Goal: Task Accomplishment & Management: Use online tool/utility

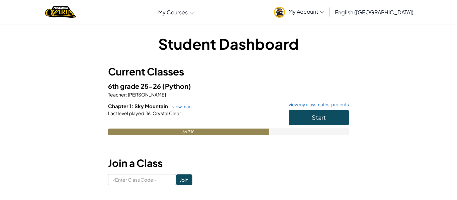
click at [216, 91] on p "Teacher : Christopher Johnson" at bounding box center [228, 94] width 241 height 7
click at [277, 46] on h1 "Student Dashboard" at bounding box center [228, 43] width 241 height 21
click at [279, 47] on h1 "Student Dashboard" at bounding box center [228, 43] width 241 height 21
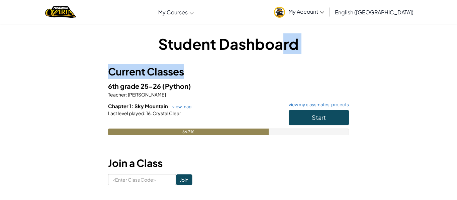
drag, startPoint x: 279, startPoint y: 47, endPoint x: 365, endPoint y: 77, distance: 90.5
click at [365, 77] on div "Student Dashboard Current Classes 6th grade 25-26 (Python) Teacher : Christophe…" at bounding box center [228, 109] width 391 height 152
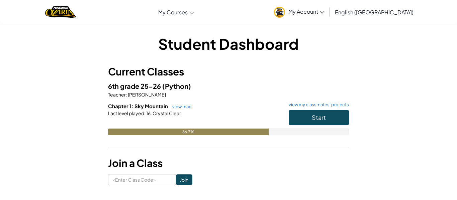
click at [294, 83] on h5 "6th grade 25-26 (Python)" at bounding box center [228, 86] width 241 height 10
click at [296, 116] on button "Start" at bounding box center [319, 117] width 60 height 15
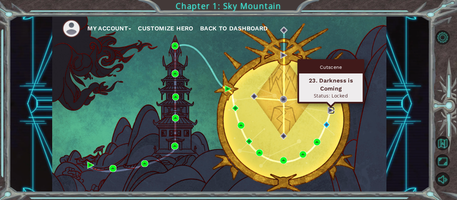
click at [331, 110] on img at bounding box center [330, 110] width 7 height 7
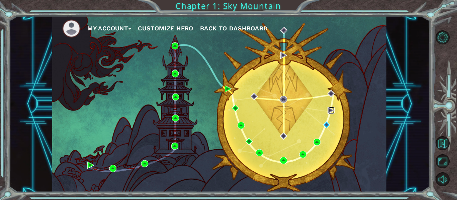
click at [331, 110] on img at bounding box center [330, 110] width 7 height 7
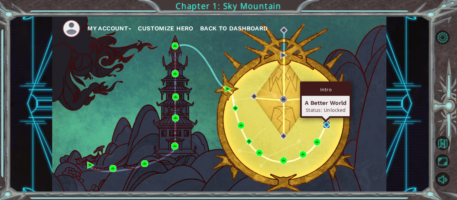
click at [326, 125] on img at bounding box center [326, 124] width 7 height 7
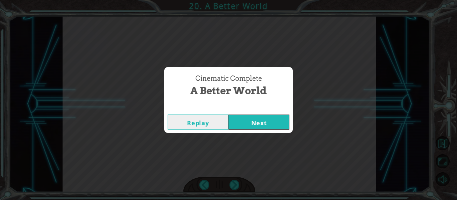
click at [249, 119] on button "Next" at bounding box center [258, 122] width 61 height 15
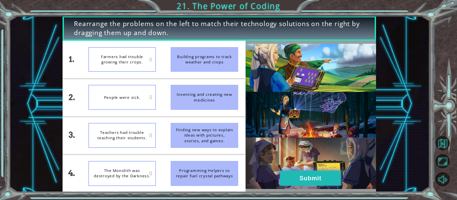
click at [313, 177] on button "Submit" at bounding box center [310, 178] width 61 height 15
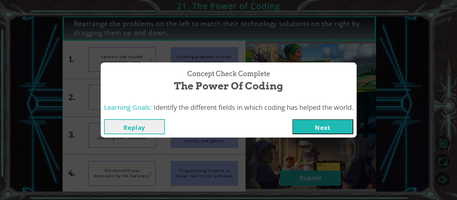
click at [324, 128] on button "Next" at bounding box center [322, 126] width 61 height 15
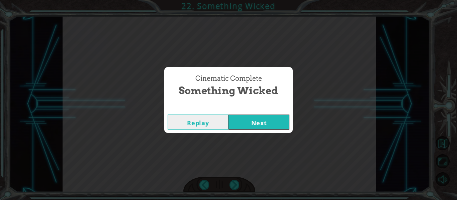
click at [264, 118] on button "Next" at bounding box center [258, 122] width 61 height 15
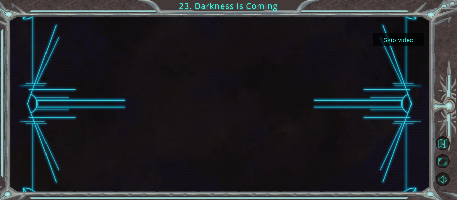
click at [410, 37] on button "Skip video" at bounding box center [398, 39] width 50 height 13
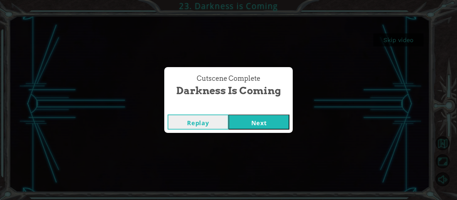
click at [282, 121] on button "Next" at bounding box center [258, 122] width 61 height 15
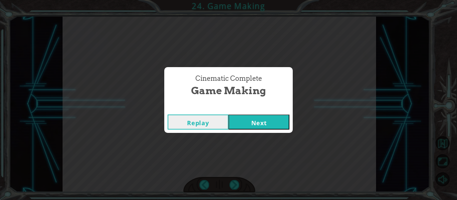
click at [258, 121] on button "Next" at bounding box center [258, 122] width 61 height 15
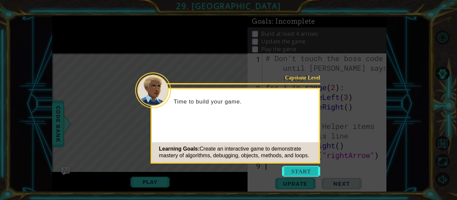
click at [302, 169] on button "Start" at bounding box center [301, 171] width 38 height 11
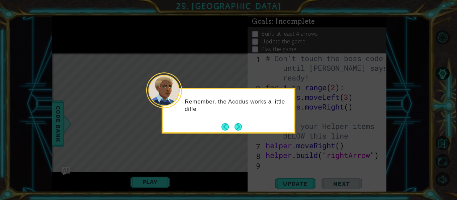
click at [299, 170] on icon at bounding box center [228, 100] width 457 height 200
click at [237, 125] on button "Next" at bounding box center [237, 126] width 7 height 7
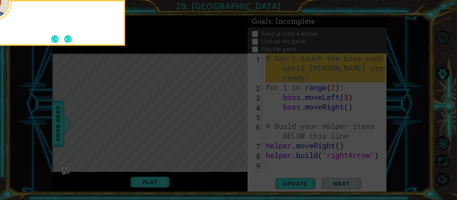
click at [237, 125] on icon at bounding box center [228, 30] width 457 height 341
click at [67, 41] on button "Next" at bounding box center [67, 38] width 7 height 7
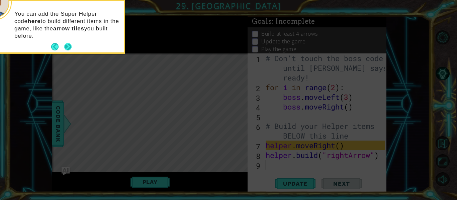
click at [66, 46] on button "Next" at bounding box center [67, 46] width 7 height 7
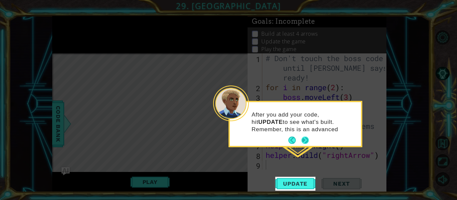
click at [306, 139] on button "Next" at bounding box center [304, 140] width 7 height 7
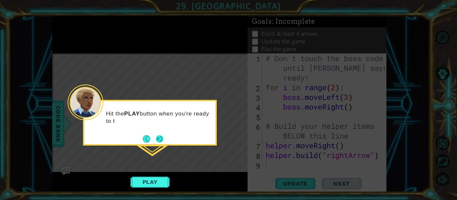
click at [160, 142] on button "Next" at bounding box center [159, 138] width 7 height 7
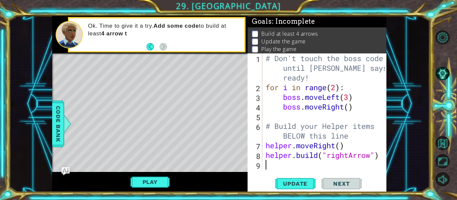
click at [290, 167] on div "# Don't touch the boss code until Vega says you're ready! for i in range ( 2 ) …" at bounding box center [326, 130] width 124 height 155
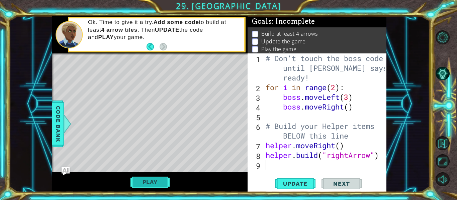
click at [161, 184] on button "Play" at bounding box center [149, 182] width 39 height 13
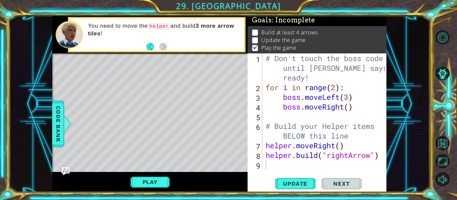
drag, startPoint x: 78, startPoint y: 67, endPoint x: 99, endPoint y: 67, distance: 20.7
click at [99, 67] on div "Level Map" at bounding box center [206, 151] width 309 height 197
drag, startPoint x: 294, startPoint y: 146, endPoint x: 353, endPoint y: 147, distance: 59.2
click at [353, 147] on div "# Don't touch the boss code until Vega says you're ready! for i in range ( 2 ) …" at bounding box center [326, 130] width 124 height 155
click at [350, 148] on div "# Don't touch the boss code until Vega says you're ready! for i in range ( 2 ) …" at bounding box center [324, 111] width 121 height 116
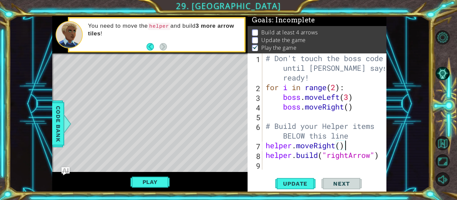
click at [267, 146] on div "# Don't touch the boss code until Vega says you're ready! for i in range ( 2 ) …" at bounding box center [326, 130] width 124 height 155
click at [263, 156] on div "helper.moveRight() 1 2 3 4 5 6 7 8 9 # Don't touch the boss code until Vega say…" at bounding box center [315, 111] width 137 height 116
click at [265, 156] on div "# Don't touch the boss code until Vega says you're ready! for i in range ( 2 ) …" at bounding box center [326, 130] width 124 height 155
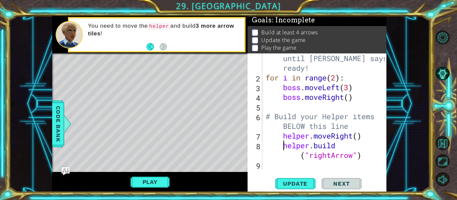
scroll to position [10, 0]
click at [293, 182] on span "Update" at bounding box center [295, 184] width 38 height 7
click at [140, 179] on button "Play" at bounding box center [149, 182] width 39 height 13
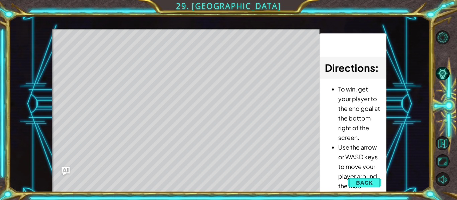
click at [357, 182] on span "Back" at bounding box center [364, 183] width 17 height 7
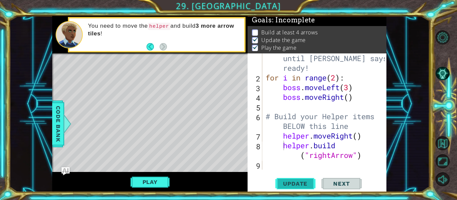
click at [308, 182] on span "Update" at bounding box center [295, 184] width 38 height 7
click at [150, 184] on button "Play" at bounding box center [149, 182] width 39 height 13
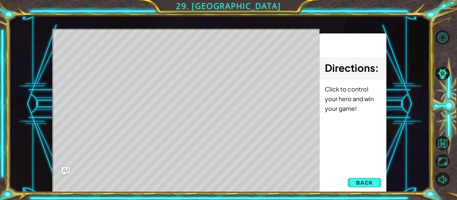
drag, startPoint x: 95, startPoint y: 50, endPoint x: 104, endPoint y: 51, distance: 8.5
click at [104, 51] on div "Level Map" at bounding box center [206, 127] width 309 height 197
click at [116, 52] on div "Level Map" at bounding box center [206, 127] width 309 height 197
drag, startPoint x: 119, startPoint y: 52, endPoint x: 187, endPoint y: 56, distance: 68.0
click at [187, 56] on div "Level Map" at bounding box center [206, 127] width 309 height 197
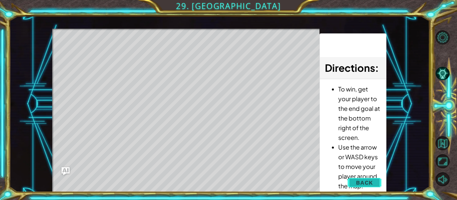
click at [357, 185] on span "Back" at bounding box center [364, 183] width 17 height 7
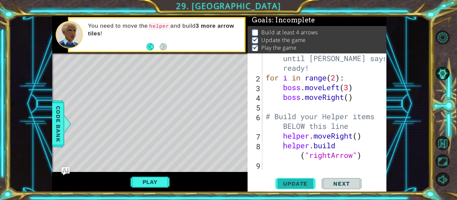
click at [284, 180] on button "Update" at bounding box center [295, 184] width 40 height 14
click at [150, 70] on div "Level Map" at bounding box center [206, 151] width 309 height 197
drag, startPoint x: 177, startPoint y: 70, endPoint x: 187, endPoint y: 70, distance: 10.4
click at [187, 70] on div "Level Map" at bounding box center [206, 151] width 309 height 197
drag, startPoint x: 127, startPoint y: 65, endPoint x: 164, endPoint y: 70, distance: 38.1
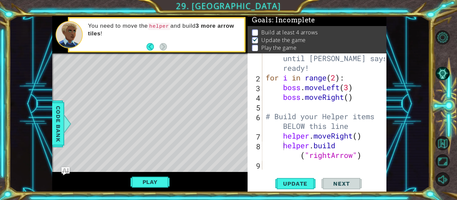
click at [164, 70] on div "Level Map" at bounding box center [206, 151] width 309 height 197
click at [278, 136] on div "# Don't touch the boss code until Vega says you're ready! for i in range ( 2 ) …" at bounding box center [326, 121] width 124 height 155
click at [268, 138] on div "# Don't touch the boss code until Vega says you're ready! for i in range ( 2 ) …" at bounding box center [326, 121] width 124 height 155
click at [264, 126] on div "# Don't touch the boss code until Vega says you're ready! for i in range ( 2 ) …" at bounding box center [326, 121] width 124 height 155
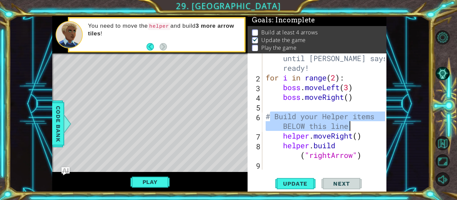
drag, startPoint x: 270, startPoint y: 119, endPoint x: 363, endPoint y: 125, distance: 92.8
click at [363, 125] on div "# Don't touch the boss code until Vega says you're ready! for i in range ( 2 ) …" at bounding box center [326, 121] width 124 height 155
type textarea "#"
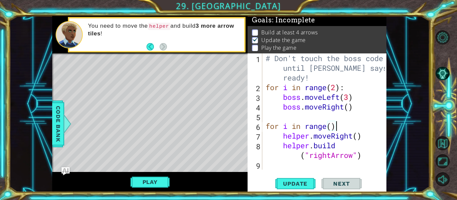
scroll to position [0, 3]
click at [331, 128] on div "# Don't touch the boss code until Vega says you're ready! for i in range ( 2 ) …" at bounding box center [326, 130] width 124 height 155
click at [359, 136] on div "# Don't touch the boss code until Vega says you're ready! for i in range ( 2 ) …" at bounding box center [326, 130] width 124 height 155
click at [297, 189] on button "Update" at bounding box center [295, 184] width 40 height 14
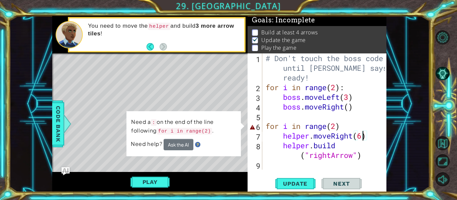
click at [342, 127] on div "# Don't touch the boss code until Vega says you're ready! for i in range ( 2 ) …" at bounding box center [326, 130] width 124 height 155
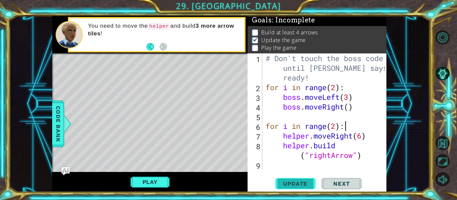
click at [295, 185] on span "Update" at bounding box center [295, 184] width 38 height 7
click at [144, 180] on button "Play" at bounding box center [149, 182] width 39 height 13
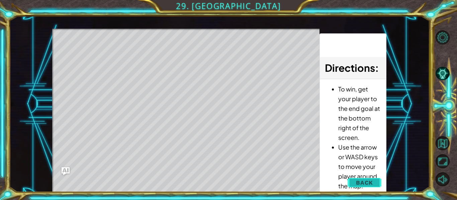
click at [364, 185] on span "Back" at bounding box center [364, 183] width 17 height 7
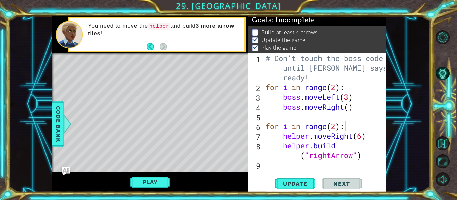
click at [336, 128] on div "# Don't touch the boss code until Vega says you're ready! for i in range ( 2 ) …" at bounding box center [326, 130] width 124 height 155
click at [363, 137] on div "# Don't touch the boss code until Vega says you're ready! for i in range ( 2 ) …" at bounding box center [326, 130] width 124 height 155
click at [301, 184] on span "Update" at bounding box center [295, 184] width 38 height 7
click at [336, 130] on div "# Don't touch the boss code until Vega says you're ready! for i in range ( 2 ) …" at bounding box center [326, 130] width 124 height 155
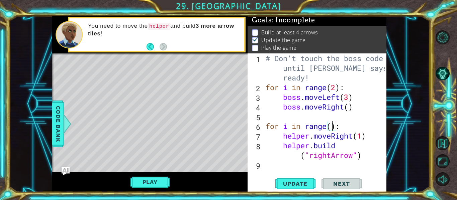
scroll to position [0, 3]
type textarea "for i in range(6):"
click at [302, 183] on span "Update" at bounding box center [295, 184] width 38 height 7
click at [293, 164] on div "# Don't touch the boss code until Vega says you're ready! for i in range ( 2 ) …" at bounding box center [326, 130] width 124 height 155
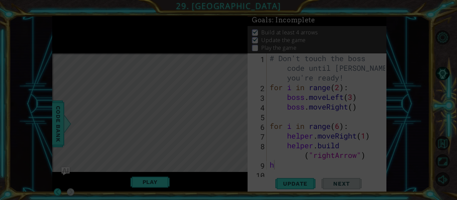
scroll to position [0, 0]
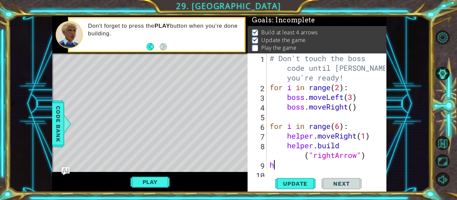
type textarea "he"
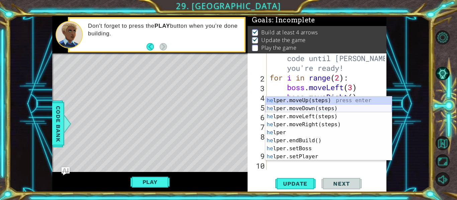
click at [293, 109] on div "he lper.moveUp(steps) press enter he lper.moveDown(steps) press enter he lper.m…" at bounding box center [328, 137] width 126 height 80
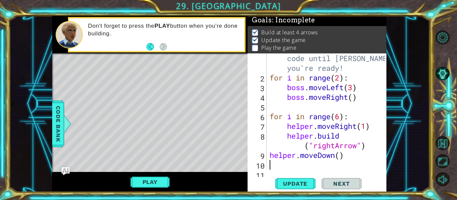
scroll to position [19, 0]
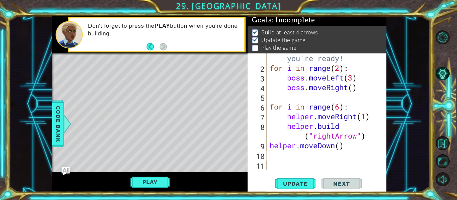
click at [267, 142] on div "1 2 3 4 5 6 7 8 9 10 11 # Don't touch the boss code until Vega says you're read…" at bounding box center [315, 111] width 137 height 116
click at [268, 147] on div "# Don't touch the boss code until Vega says you're ready! for i in range ( 2 ) …" at bounding box center [328, 111] width 120 height 155
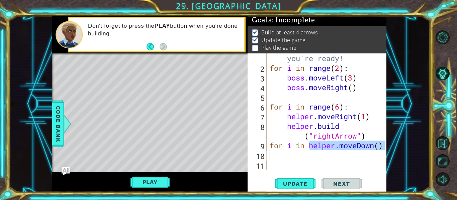
drag, startPoint x: 311, startPoint y: 147, endPoint x: 413, endPoint y: 151, distance: 102.0
click at [413, 151] on div "1 ההההההההההההההההההההההההההההההההההההההההההההההההההההההההההההההההההההההההההההה…" at bounding box center [219, 104] width 420 height 176
type textarea "for i in helper.moveDown()"
drag, startPoint x: 310, startPoint y: 147, endPoint x: 386, endPoint y: 141, distance: 76.4
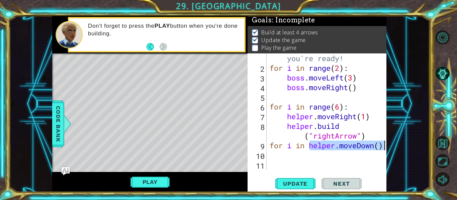
click at [386, 141] on div "1 2 3 4 5 6 7 8 9 10 11 # Don't touch the boss code until Vega says you're read…" at bounding box center [316, 122] width 139 height 139
click at [334, 149] on div "# Don't touch the boss code until Vega says you're ready! for i in range ( 2 ) …" at bounding box center [328, 111] width 120 height 155
type textarea "for i in range(4)"
click at [350, 151] on div "# Don't touch the boss code until Vega says you're ready! for i in range ( 2 ) …" at bounding box center [328, 111] width 120 height 155
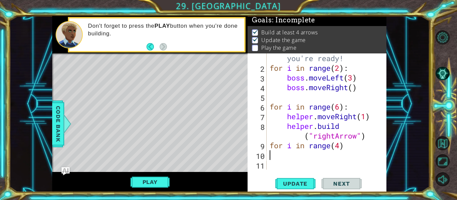
scroll to position [0, 0]
click at [350, 149] on div "# Don't touch the boss code until Vega says you're ready! for i in range ( 2 ) …" at bounding box center [328, 111] width 120 height 155
type textarea "for i in range(4)"
click at [277, 159] on div "# Don't touch the boss code until Vega says you're ready! for i in range ( 2 ) …" at bounding box center [328, 111] width 120 height 155
type textarea "h"
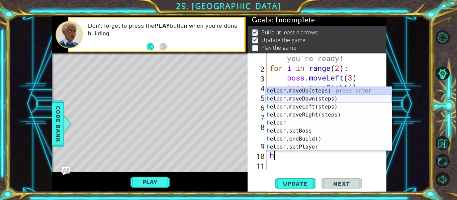
click at [291, 99] on div "h elper.moveUp(steps) press enter h elper.moveDown(steps) press enter h elper.m…" at bounding box center [328, 127] width 126 height 80
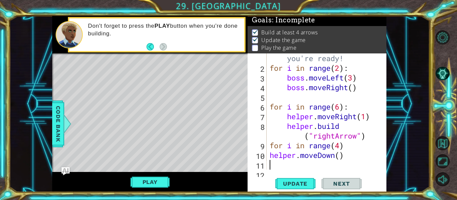
scroll to position [29, 0]
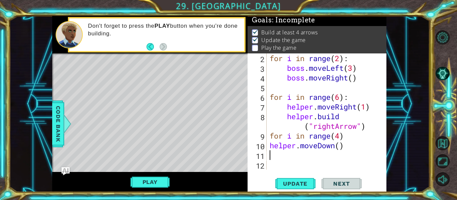
click at [266, 149] on div "10" at bounding box center [258, 147] width 18 height 10
type textarea "helper.moveDown()"
click at [272, 156] on div "for i in range ( 2 ) : boss . moveLeft ( 3 ) boss . moveRight ( ) for i in rang…" at bounding box center [328, 121] width 120 height 136
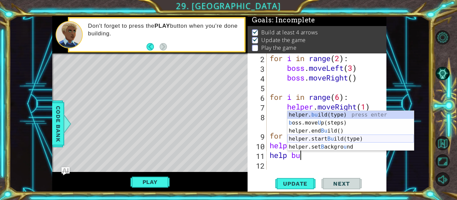
click at [348, 135] on div "helper. bu ild(type) press enter b oss.move U p(steps) press enter helper.end B…" at bounding box center [350, 139] width 126 height 56
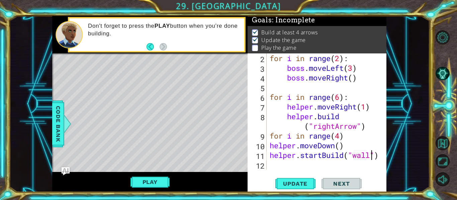
scroll to position [0, 5]
click at [303, 181] on span "Update" at bounding box center [295, 184] width 38 height 7
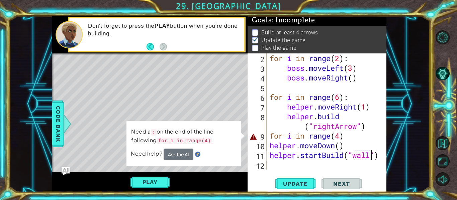
click at [348, 140] on div "for i in range ( 2 ) : boss . moveLeft ( 3 ) boss . moveRight ( ) for i in rang…" at bounding box center [328, 121] width 120 height 136
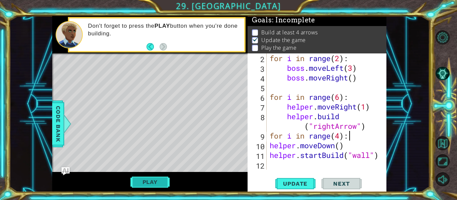
click at [157, 183] on button "Play" at bounding box center [149, 182] width 39 height 13
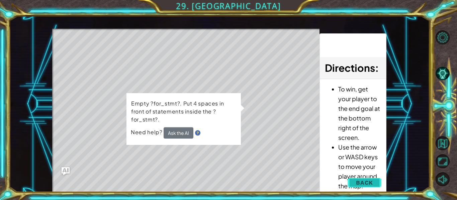
click at [353, 179] on button "Back" at bounding box center [364, 182] width 34 height 13
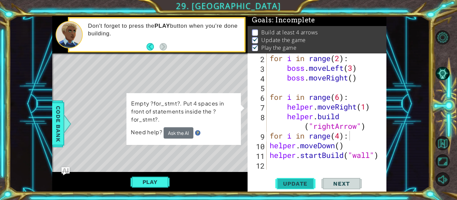
click at [292, 183] on span "Update" at bounding box center [295, 184] width 38 height 7
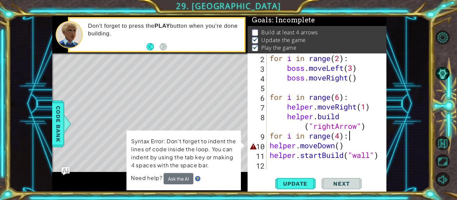
click at [342, 147] on div "for i in range ( 2 ) : boss . moveLeft ( 3 ) boss . moveRight ( ) for i in rang…" at bounding box center [328, 121] width 120 height 136
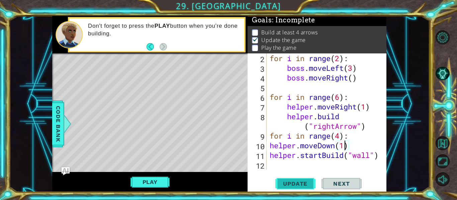
click at [301, 183] on span "Update" at bounding box center [295, 184] width 38 height 7
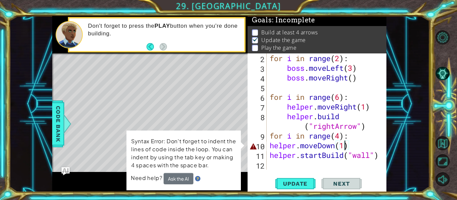
click at [269, 148] on div "for i in range ( 2 ) : boss . moveLeft ( 3 ) boss . moveRight ( ) for i in rang…" at bounding box center [328, 121] width 120 height 136
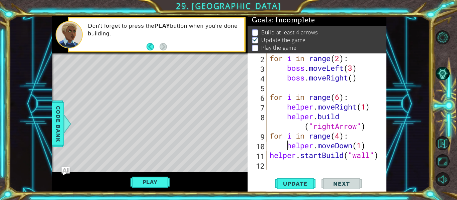
click at [270, 159] on div "for i in range ( 2 ) : boss . moveLeft ( 3 ) boss . moveRight ( ) for i in rang…" at bounding box center [328, 121] width 120 height 136
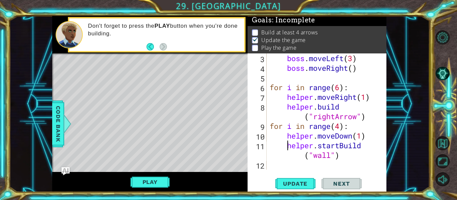
scroll to position [39, 0]
click at [297, 182] on span "Update" at bounding box center [295, 184] width 38 height 7
click at [327, 182] on span "Next" at bounding box center [341, 184] width 30 height 7
click at [340, 158] on div "boss . moveLeft ( 3 ) boss . moveRight ( ) for i in range ( 6 ) : helper . move…" at bounding box center [328, 121] width 120 height 136
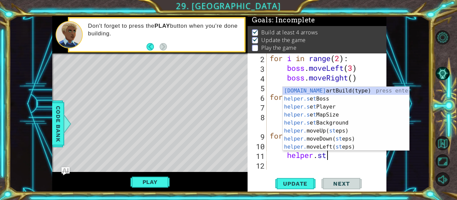
scroll to position [0, 2]
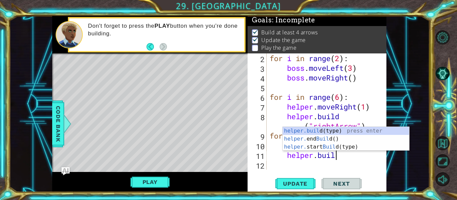
type textarea "[DOMAIN_NAME]"
click at [330, 140] on div "[DOMAIN_NAME] (type) press enter helper. end Build () press enter helper. start…" at bounding box center [345, 147] width 126 height 40
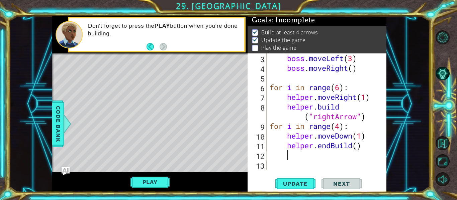
scroll to position [39, 0]
click at [300, 182] on span "Update" at bounding box center [295, 184] width 38 height 7
click at [358, 146] on div "boss . moveLeft ( 3 ) boss . moveRight ( ) for i in range ( 6 ) : helper . move…" at bounding box center [328, 121] width 120 height 136
click at [288, 192] on div "helper.endBuild(1) 3 4 5 6 7 8 9 10 11 12 13 boss . moveLeft ( 3 ) boss . moveR…" at bounding box center [316, 122] width 139 height 139
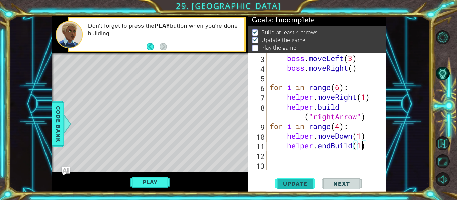
click at [296, 185] on span "Update" at bounding box center [295, 184] width 38 height 7
click at [368, 148] on div "boss . moveLeft ( 3 ) boss . moveRight ( ) for i in range ( 6 ) : helper . move…" at bounding box center [328, 121] width 120 height 136
click at [362, 148] on div "boss . moveLeft ( 3 ) boss . moveRight ( ) for i in range ( 6 ) : helper . move…" at bounding box center [328, 121] width 120 height 136
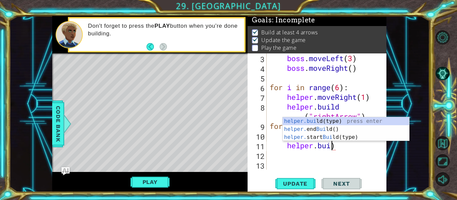
scroll to position [0, 3]
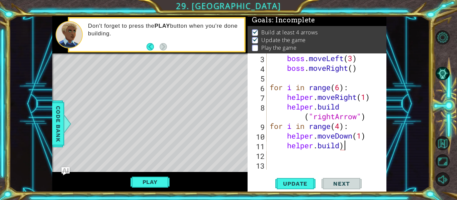
click at [353, 149] on div "boss . moveLeft ( 3 ) boss . moveRight ( ) for i in range ( 6 ) : helper . move…" at bounding box center [328, 121] width 120 height 136
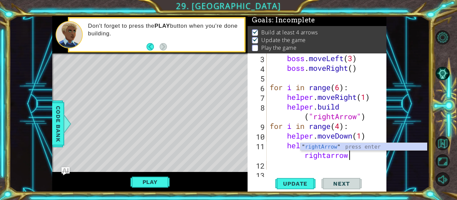
scroll to position [0, 5]
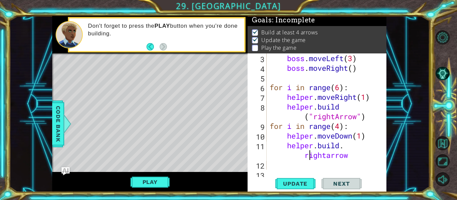
click at [309, 156] on div "boss . moveLeft ( 3 ) boss . moveRight ( ) for i in range ( 6 ) : helper . move…" at bounding box center [328, 121] width 120 height 136
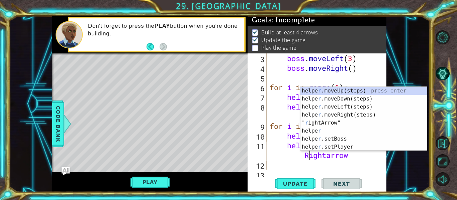
scroll to position [0, 4]
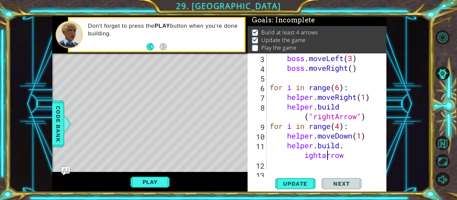
click at [326, 156] on div "boss . moveLeft ( 3 ) boss . moveRight ( ) for i in range ( 6 ) : helper . move…" at bounding box center [328, 121] width 120 height 136
click at [304, 157] on div "boss . moveLeft ( 3 ) boss . moveRight ( ) for i in range ( 6 ) : helper . move…" at bounding box center [328, 121] width 120 height 136
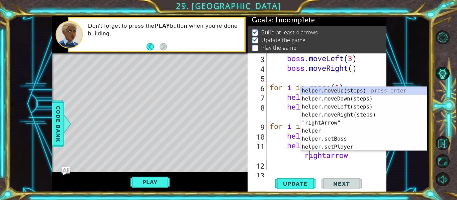
click at [331, 158] on div "boss . moveLeft ( 3 ) boss . moveRight ( ) for i in range ( 6 ) : helper . move…" at bounding box center [328, 121] width 120 height 136
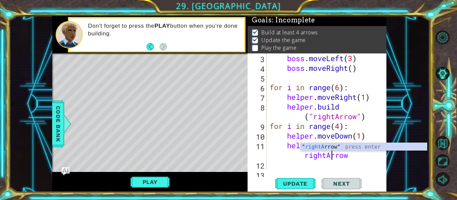
scroll to position [0, 5]
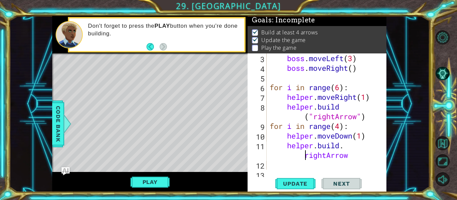
click at [306, 158] on div "boss . moveLeft ( 3 ) boss . moveRight ( ) for i in range ( 6 ) : helper . move…" at bounding box center [328, 121] width 120 height 136
click at [351, 157] on div "boss . moveLeft ( 3 ) boss . moveRight ( ) for i in range ( 6 ) : helper . move…" at bounding box center [328, 121] width 120 height 136
click at [307, 187] on span "Update" at bounding box center [295, 184] width 38 height 7
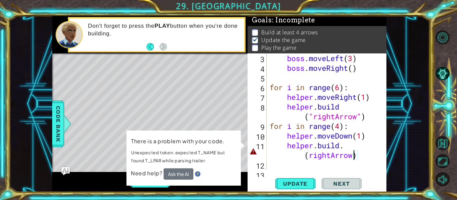
click at [354, 157] on div "boss . moveLeft ( 3 ) boss . moveRight ( ) for i in range ( 6 ) : helper . move…" at bounding box center [328, 121] width 120 height 136
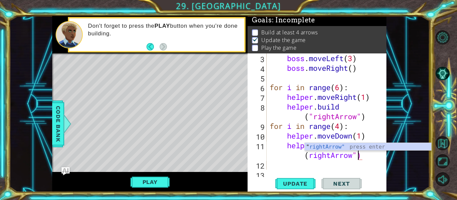
click at [308, 159] on div "boss . moveLeft ( 3 ) boss . moveRight ( ) for i in range ( 6 ) : helper . move…" at bounding box center [328, 121] width 120 height 136
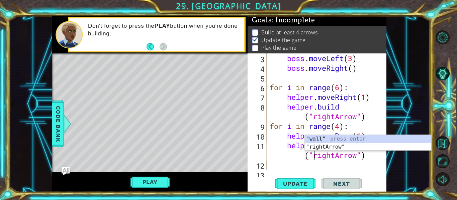
scroll to position [0, 4]
click at [304, 185] on span "Update" at bounding box center [295, 184] width 38 height 7
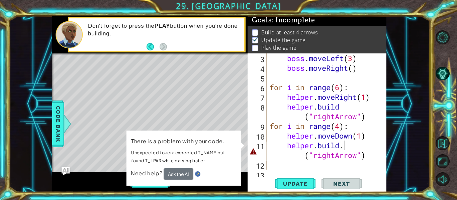
click at [346, 149] on div "boss . moveLeft ( 3 ) boss . moveRight ( ) for i in range ( 6 ) : helper . move…" at bounding box center [328, 121] width 120 height 136
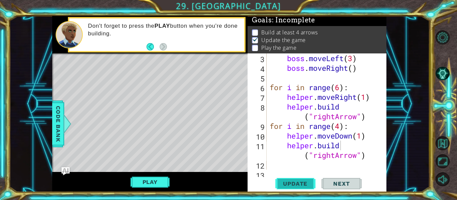
click at [301, 183] on span "Update" at bounding box center [295, 184] width 38 height 7
click at [334, 158] on div "boss . moveLeft ( 3 ) boss . moveRight ( ) for i in range ( 6 ) : helper . move…" at bounding box center [328, 121] width 120 height 136
type textarea "[DOMAIN_NAME] ("downArrow")"
click at [292, 185] on span "Update" at bounding box center [295, 184] width 38 height 7
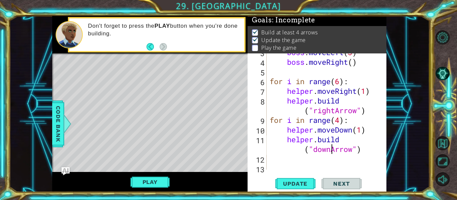
scroll to position [48, 0]
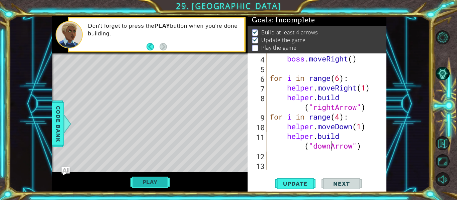
click at [162, 187] on button "Play" at bounding box center [149, 182] width 39 height 13
click at [147, 172] on div "Play" at bounding box center [149, 182] width 195 height 20
click at [149, 182] on button "Play" at bounding box center [149, 182] width 39 height 13
click at [342, 189] on button "Next" at bounding box center [341, 184] width 40 height 14
click at [340, 184] on div at bounding box center [228, 100] width 457 height 200
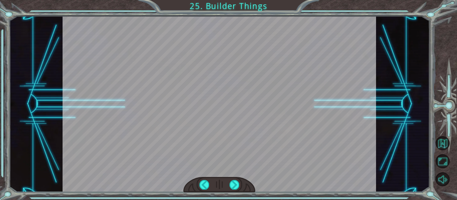
click at [240, 142] on div at bounding box center [220, 104] width 314 height 176
click at [231, 184] on div at bounding box center [234, 184] width 10 height 9
click at [230, 184] on div at bounding box center [234, 184] width 10 height 9
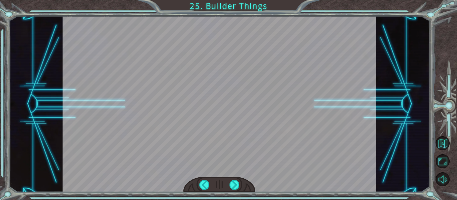
click at [230, 184] on div at bounding box center [234, 184] width 10 height 9
click at [234, 187] on div at bounding box center [234, 184] width 10 height 9
click at [232, 185] on div at bounding box center [234, 184] width 10 height 9
click at [233, 187] on div at bounding box center [234, 184] width 10 height 9
click at [242, 169] on div at bounding box center [220, 104] width 314 height 176
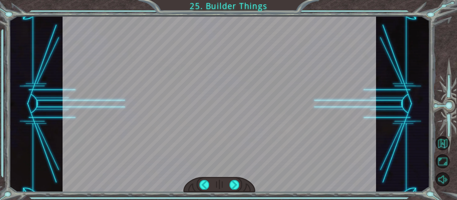
click at [251, 90] on div at bounding box center [220, 104] width 314 height 176
click at [240, 186] on div at bounding box center [219, 185] width 72 height 16
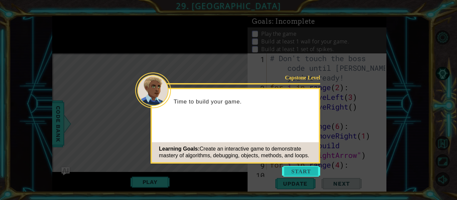
click at [294, 166] on button "Start" at bounding box center [301, 171] width 38 height 11
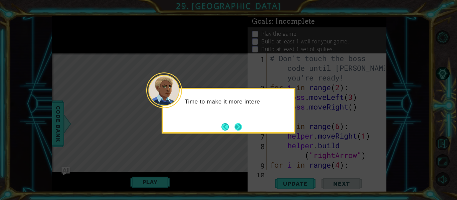
click at [240, 127] on button "Next" at bounding box center [237, 126] width 7 height 7
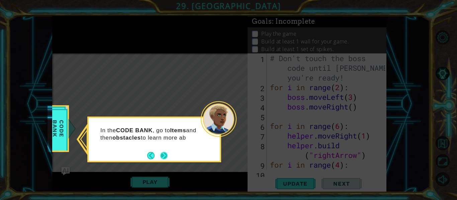
click at [163, 155] on button "Next" at bounding box center [163, 155] width 7 height 7
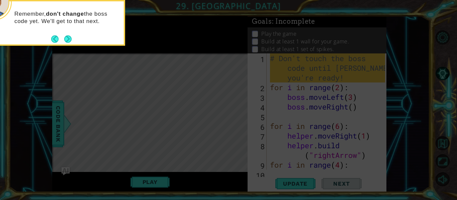
click at [212, 142] on icon at bounding box center [228, 30] width 457 height 341
click at [71, 37] on button "Next" at bounding box center [67, 38] width 7 height 7
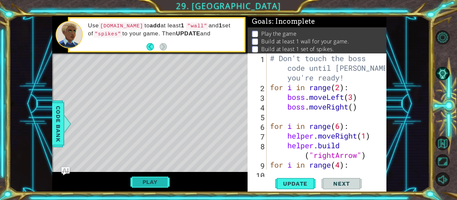
click at [164, 181] on button "Play" at bounding box center [149, 182] width 39 height 13
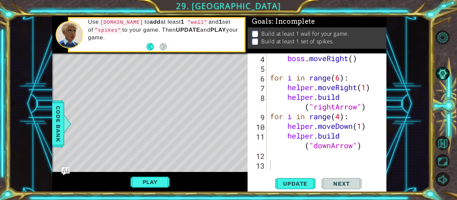
scroll to position [48, 0]
click at [288, 157] on div "boss . moveRight ( ) for i in range ( 6 ) : helper . moveRight ( 1 ) helper . b…" at bounding box center [328, 121] width 120 height 136
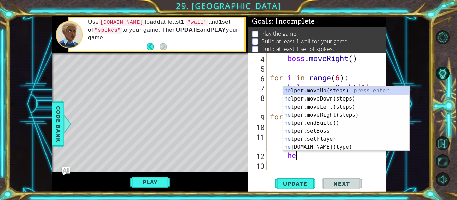
scroll to position [0, 1]
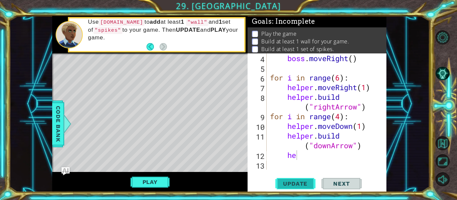
click at [285, 179] on button "Update" at bounding box center [295, 184] width 40 height 14
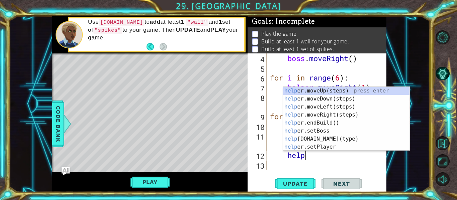
scroll to position [0, 1]
type textarea "helper"
click at [327, 160] on div "boss . moveRight ( ) for i in range ( 6 ) : helper . moveRight ( 1 ) helper . b…" at bounding box center [328, 121] width 120 height 136
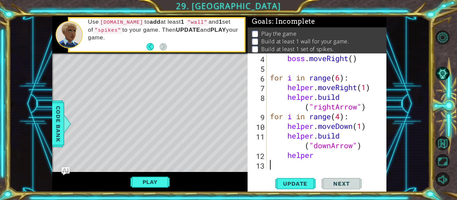
scroll to position [0, 0]
click at [321, 156] on div "boss . moveRight ( ) for i in range ( 6 ) : helper . moveRight ( 1 ) helper . b…" at bounding box center [328, 121] width 120 height 136
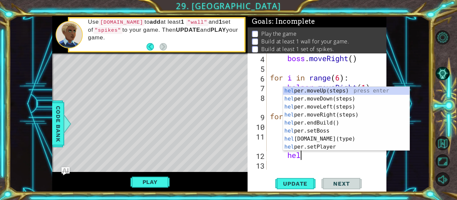
type textarea "h"
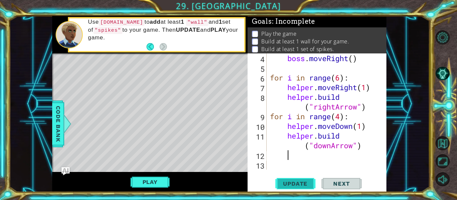
click at [308, 185] on span "Update" at bounding box center [295, 184] width 38 height 7
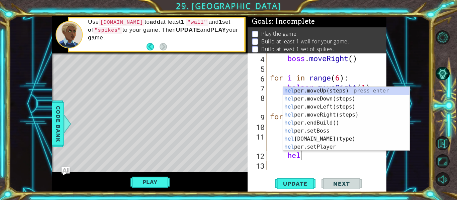
scroll to position [0, 1]
type textarea "helper"
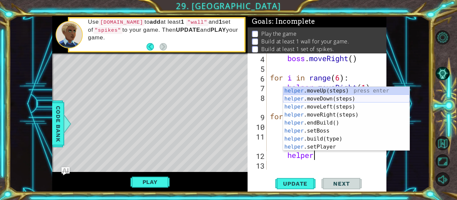
click at [347, 100] on div "helper .moveUp(steps) press enter helper .moveDown(steps) press enter helper .m…" at bounding box center [346, 127] width 126 height 80
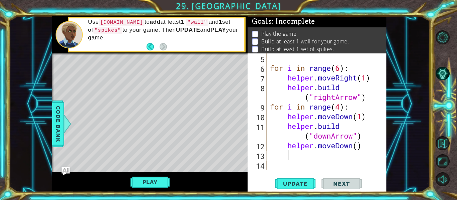
scroll to position [58, 0]
click at [292, 186] on span "Update" at bounding box center [295, 184] width 38 height 7
drag, startPoint x: 369, startPoint y: 150, endPoint x: 290, endPoint y: 146, distance: 79.0
click at [290, 146] on div "for i in range ( 6 ) : helper . moveRight ( 1 ) helper . build ( "rightArrow" )…" at bounding box center [328, 121] width 120 height 136
type textarea "h"
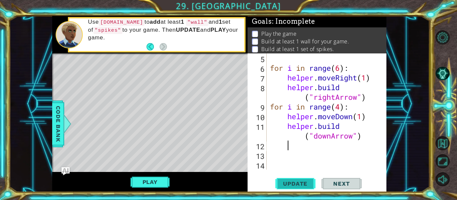
click at [294, 186] on span "Update" at bounding box center [295, 184] width 38 height 7
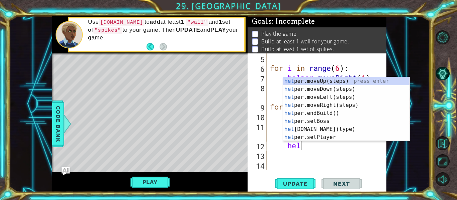
type textarea "help"
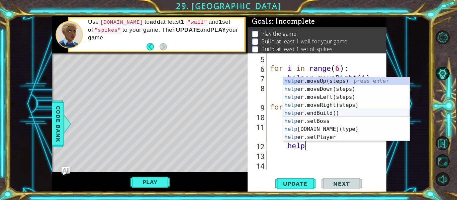
click at [326, 155] on div "for i in range ( 6 ) : helper . moveRight ( 1 ) helper . build ( "rightArrow" )…" at bounding box center [328, 121] width 120 height 136
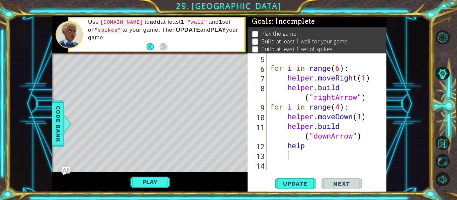
scroll to position [0, 0]
click at [314, 148] on div "for i in range ( 6 ) : helper . moveRight ( 1 ) helper . build ( "rightArrow" )…" at bounding box center [328, 121] width 120 height 136
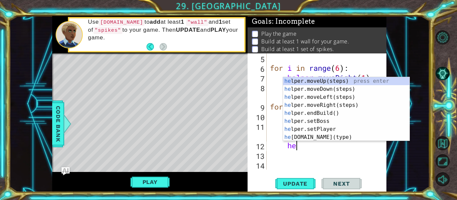
type textarea "h"
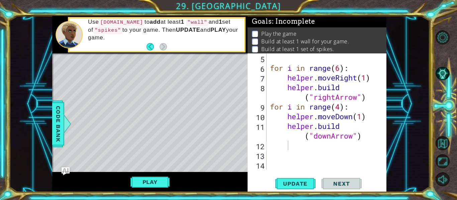
drag, startPoint x: 220, startPoint y: 138, endPoint x: 169, endPoint y: 135, distance: 51.6
click at [169, 135] on div "Level Map" at bounding box center [206, 151] width 309 height 197
click at [58, 121] on span "Code Bank" at bounding box center [58, 124] width 11 height 41
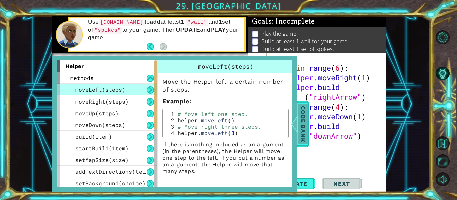
click at [306, 121] on span "Code Bank" at bounding box center [303, 124] width 11 height 41
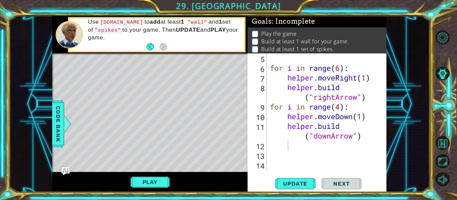
click at [323, 144] on div "for i in range ( 6 ) : helper . moveRight ( 1 ) helper . build ( "rightArrow" )…" at bounding box center [328, 121] width 120 height 136
click at [283, 144] on div "for i in range ( 6 ) : helper . moveRight ( 1 ) helper . build ( "rightArrow" )…" at bounding box center [328, 121] width 120 height 136
click at [284, 145] on div "for i in range ( 6 ) : helper . moveRight ( 1 ) helper . build ( "rightArrow" )…" at bounding box center [328, 121] width 120 height 136
click at [272, 144] on div "for i in range ( 6 ) : helper . moveRight ( 1 ) helper . build ( "rightArrow" )…" at bounding box center [328, 121] width 120 height 136
click at [272, 145] on div "for i in range ( 6 ) : helper . moveRight ( 1 ) helper . build ( "rightArrow" )…" at bounding box center [328, 121] width 120 height 136
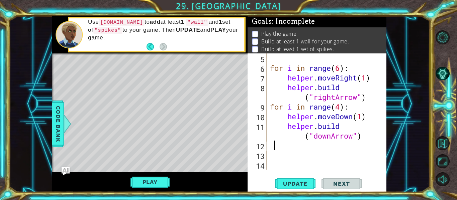
click at [271, 150] on div "for i in range ( 6 ) : helper . moveRight ( 1 ) helper . build ( "rightArrow" )…" at bounding box center [328, 121] width 120 height 136
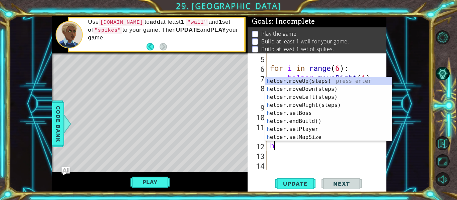
type textarea "he"
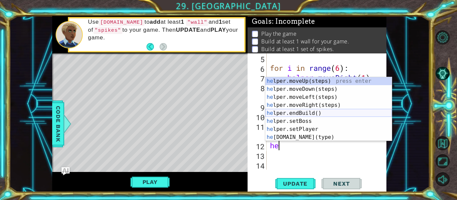
click at [318, 116] on div "he lper.moveUp(steps) press enter he lper.moveDown(steps) press enter he lper.m…" at bounding box center [328, 117] width 126 height 80
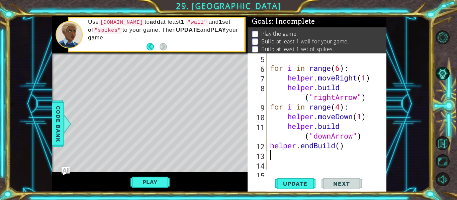
click at [284, 158] on div "for i in range ( 6 ) : helper . moveRight ( 1 ) helper . build ( "rightArrow" )…" at bounding box center [328, 121] width 120 height 136
click at [342, 149] on div "for i in range ( 6 ) : helper . moveRight ( 1 ) helper . build ( "rightArrow" )…" at bounding box center [328, 121] width 120 height 136
click at [308, 181] on span "Update" at bounding box center [295, 184] width 38 height 7
click at [340, 149] on div "for i in range ( 6 ) : helper . moveRight ( 1 ) helper . build ( "rightArrow" )…" at bounding box center [328, 121] width 120 height 136
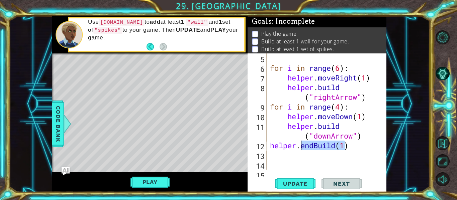
drag, startPoint x: 347, startPoint y: 148, endPoint x: 301, endPoint y: 148, distance: 46.5
click at [301, 148] on div "for i in range ( 6 ) : helper . moveRight ( 1 ) helper . build ( "rightArrow" )…" at bounding box center [328, 121] width 120 height 136
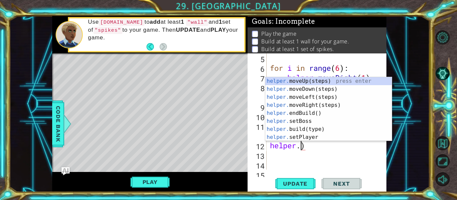
scroll to position [0, 1]
click at [309, 146] on div "for i in range ( 6 ) : helper . moveRight ( 1 ) helper . build ( "rightArrow" )…" at bounding box center [328, 121] width 120 height 136
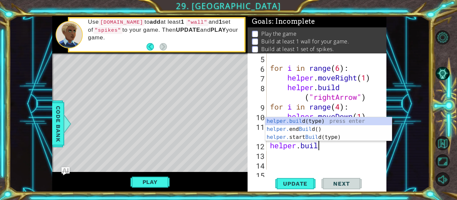
scroll to position [0, 2]
click at [316, 136] on div "[DOMAIN_NAME] (type) press enter helper. end Build () press enter helper. start…" at bounding box center [328, 137] width 126 height 40
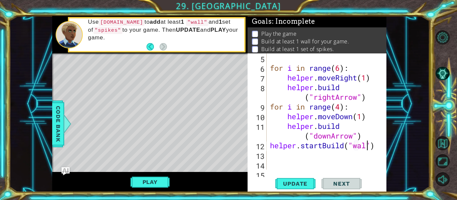
scroll to position [0, 5]
type textarea "helper.startBuild("wall")"
click at [302, 183] on span "Update" at bounding box center [295, 184] width 38 height 7
click at [310, 188] on button "Update" at bounding box center [295, 184] width 40 height 14
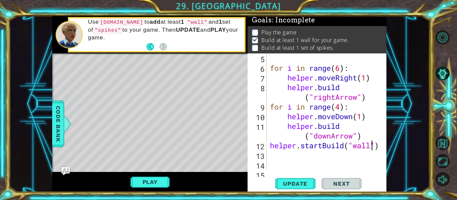
click at [272, 151] on div "for i in range ( 6 ) : helper . moveRight ( 1 ) helper . build ( "rightArrow" )…" at bounding box center [328, 121] width 120 height 136
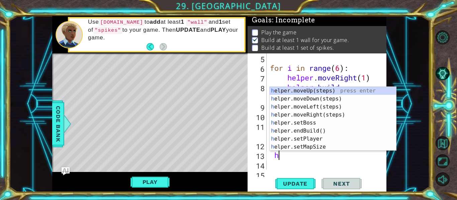
scroll to position [0, 1]
click at [330, 140] on div "h elper.moveUp(steps) press enter h elper.moveDown(steps) press enter h elper.m…" at bounding box center [332, 127] width 126 height 80
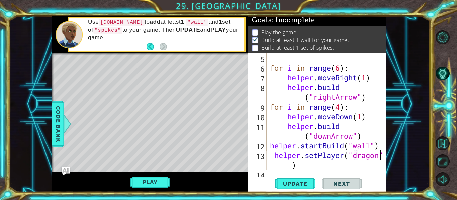
scroll to position [0, 5]
click at [302, 181] on span "Update" at bounding box center [295, 184] width 38 height 7
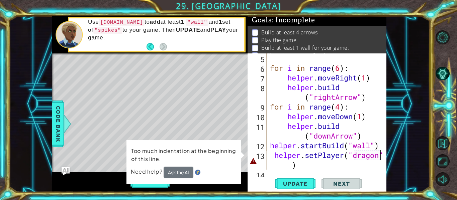
click at [302, 165] on div "for i in range ( 6 ) : helper . moveRight ( 1 ) helper . build ( "rightArrow" )…" at bounding box center [328, 121] width 120 height 136
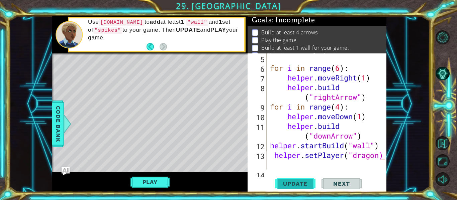
click at [291, 181] on span "Update" at bounding box center [295, 184] width 38 height 7
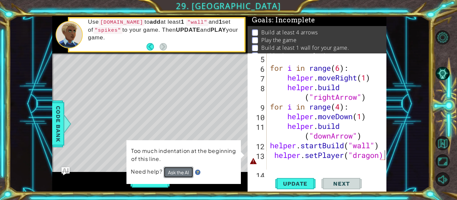
click at [182, 172] on button "Ask the AI" at bounding box center [178, 172] width 30 height 11
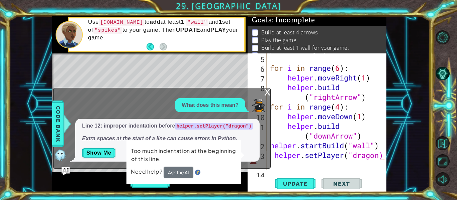
click at [381, 155] on div at bounding box center [381, 92] width 7 height 194
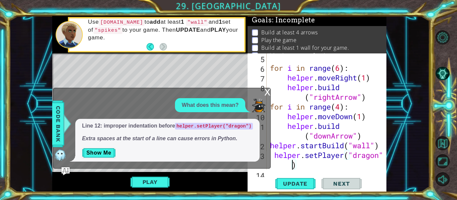
click at [274, 156] on div "for i in range ( 6 ) : helper . moveRight ( 1 ) helper . build ( "rightArrow" )…" at bounding box center [328, 121] width 120 height 136
click at [301, 181] on span "Update" at bounding box center [295, 184] width 38 height 7
click at [159, 181] on button "Play" at bounding box center [149, 182] width 39 height 13
click at [162, 183] on button "Play" at bounding box center [149, 182] width 39 height 13
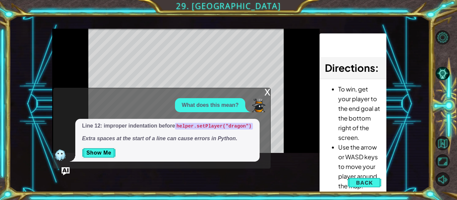
scroll to position [0, 0]
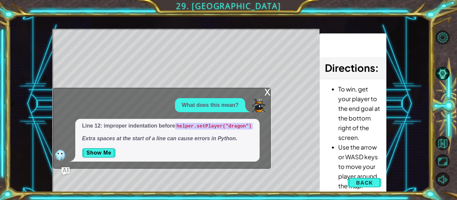
click at [265, 90] on div "x" at bounding box center [267, 91] width 6 height 7
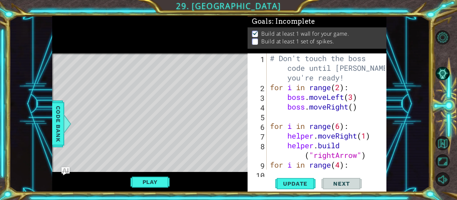
click at [308, 171] on div "helper.setPlayer("dragon") 1 2 3 4 5 6 7 8 9 10 # Don't touch the boss code unt…" at bounding box center [316, 122] width 139 height 139
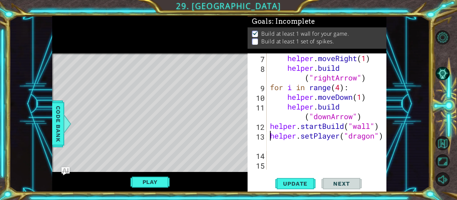
scroll to position [78, 0]
click at [270, 149] on div "helper . moveRight ( 1 ) helper . build ( "rightArrow" ) for i in range ( 4 ) :…" at bounding box center [328, 121] width 120 height 136
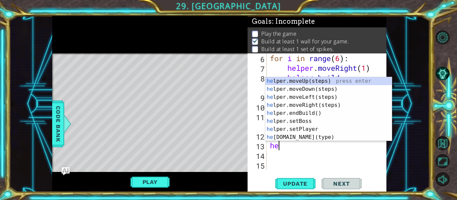
scroll to position [0, 0]
type textarea "h"
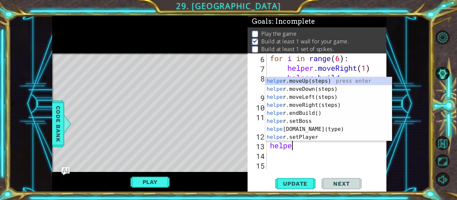
scroll to position [0, 1]
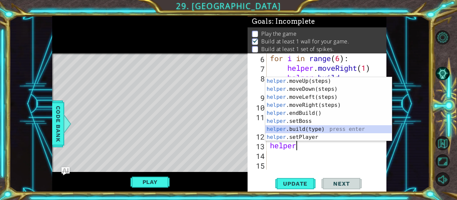
click at [318, 132] on div "helper .moveUp(steps) press enter helper .moveDown(steps) press enter helper .m…" at bounding box center [328, 117] width 126 height 80
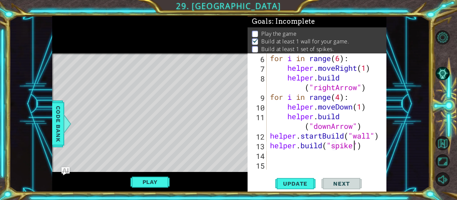
scroll to position [0, 4]
click at [308, 177] on button "Update" at bounding box center [295, 184] width 40 height 14
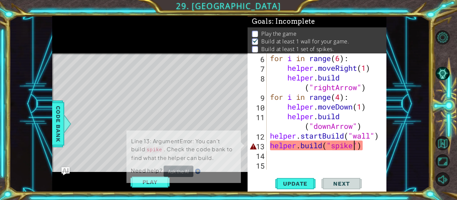
scroll to position [1, 0]
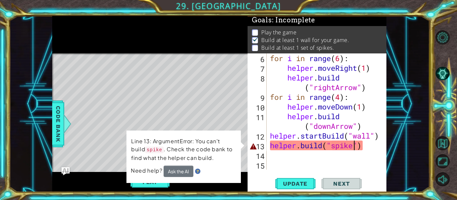
click at [73, 127] on div "Level Map" at bounding box center [206, 151] width 309 height 197
click at [56, 125] on span "Code Bank" at bounding box center [58, 124] width 11 height 41
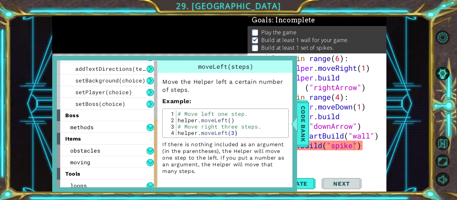
scroll to position [107, 0]
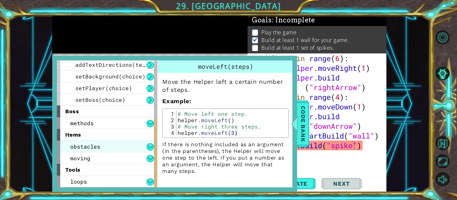
click at [114, 149] on div "obstacles" at bounding box center [107, 147] width 100 height 12
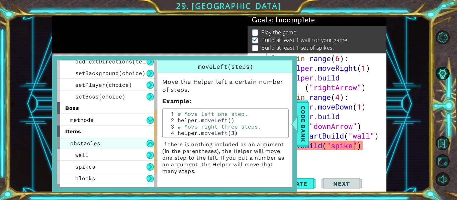
scroll to position [114, 0]
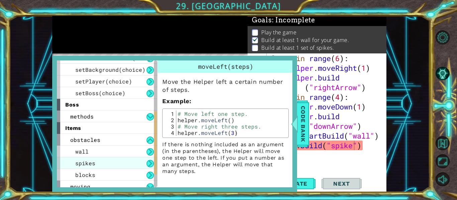
click at [99, 164] on div "spikes" at bounding box center [107, 163] width 100 height 12
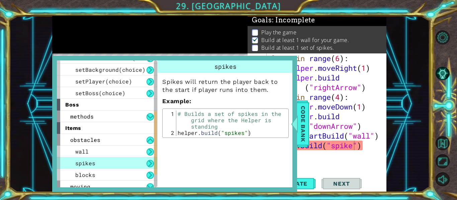
click at [355, 150] on div "for i in range ( 6 ) : helper . moveRight ( 1 ) helper . build ( "rightArrow" )…" at bounding box center [328, 121] width 120 height 136
click at [306, 127] on span "Code Bank" at bounding box center [303, 124] width 11 height 41
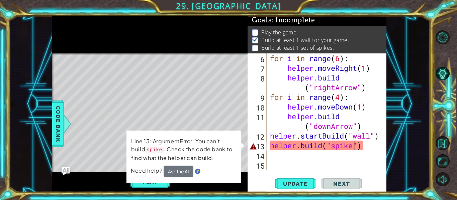
click at [354, 148] on div "for i in range ( 6 ) : helper . moveRight ( 1 ) helper . build ( "rightArrow" )…" at bounding box center [328, 121] width 120 height 136
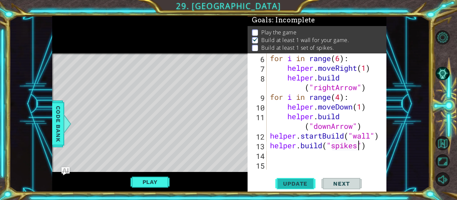
click at [311, 181] on span "Update" at bounding box center [295, 184] width 38 height 7
click at [136, 181] on button "Play" at bounding box center [149, 182] width 39 height 13
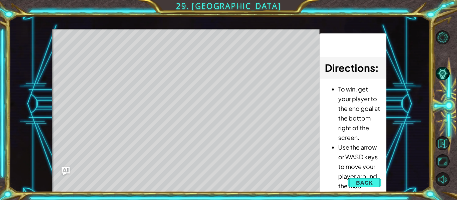
click at [110, 108] on div "Level Map" at bounding box center [206, 127] width 309 height 197
click at [370, 185] on span "Back" at bounding box center [364, 183] width 17 height 7
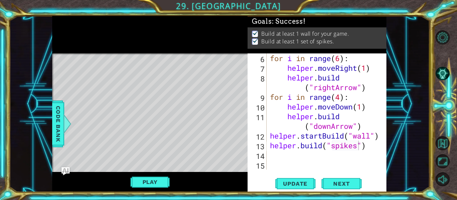
scroll to position [0, 0]
drag, startPoint x: 77, startPoint y: 70, endPoint x: 122, endPoint y: 80, distance: 46.2
click at [122, 80] on div "Level Map" at bounding box center [206, 151] width 309 height 197
click at [339, 186] on span "Next" at bounding box center [341, 184] width 30 height 7
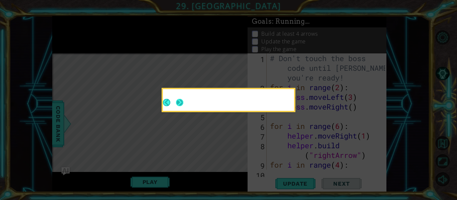
click at [183, 103] on button "Next" at bounding box center [179, 102] width 7 height 7
click at [184, 103] on icon at bounding box center [228, 100] width 457 height 200
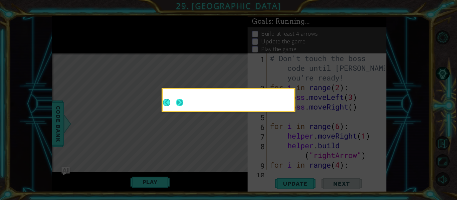
click at [184, 103] on icon at bounding box center [228, 100] width 457 height 200
click at [182, 101] on icon at bounding box center [228, 100] width 457 height 200
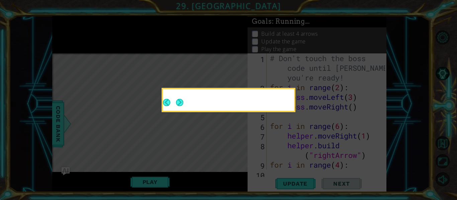
click at [182, 101] on icon at bounding box center [228, 100] width 457 height 200
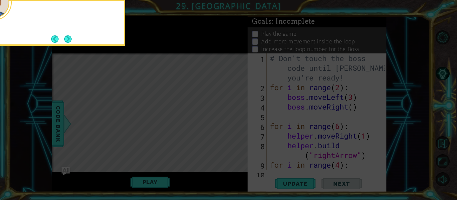
click at [183, 101] on icon at bounding box center [228, 30] width 457 height 341
click at [69, 38] on button "Next" at bounding box center [67, 38] width 7 height 7
click at [69, 38] on icon at bounding box center [228, 30] width 457 height 341
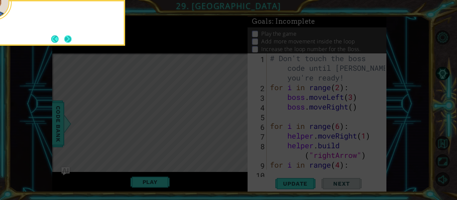
click at [69, 38] on icon at bounding box center [228, 30] width 457 height 341
click at [71, 34] on icon at bounding box center [228, 30] width 457 height 341
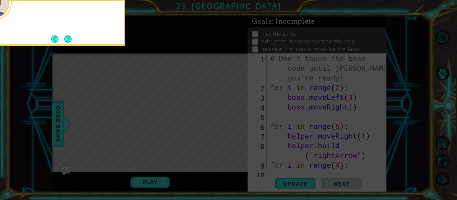
click at [71, 34] on icon at bounding box center [228, 30] width 457 height 341
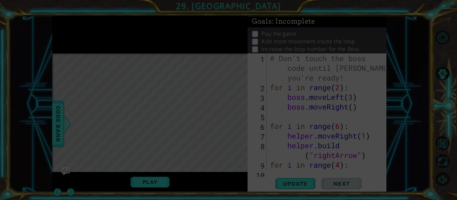
click at [71, 34] on icon at bounding box center [228, 100] width 457 height 200
click at [74, 66] on icon at bounding box center [228, 100] width 457 height 200
drag, startPoint x: 75, startPoint y: 65, endPoint x: 79, endPoint y: 76, distance: 11.4
click at [76, 71] on icon at bounding box center [228, 100] width 457 height 200
click at [79, 76] on icon at bounding box center [228, 100] width 457 height 200
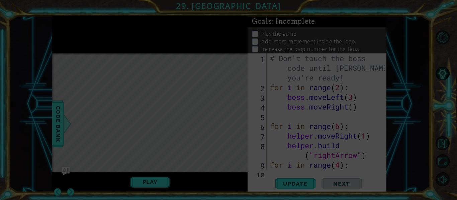
click at [79, 76] on icon at bounding box center [228, 100] width 457 height 200
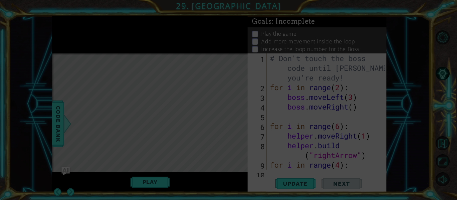
click at [79, 76] on icon at bounding box center [228, 100] width 457 height 200
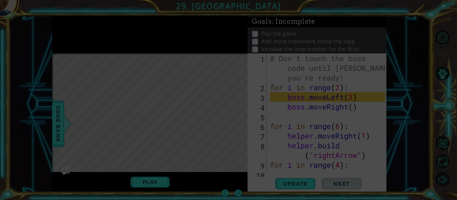
click at [153, 128] on icon at bounding box center [228, 100] width 457 height 200
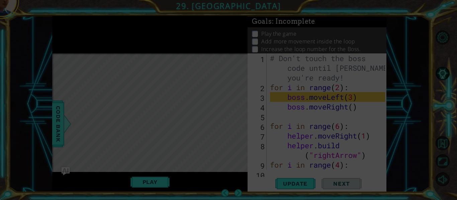
click at [153, 128] on icon at bounding box center [228, 100] width 457 height 200
click at [298, 178] on icon at bounding box center [228, 100] width 457 height 200
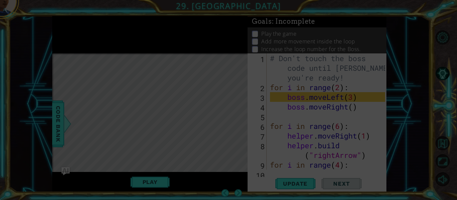
click at [298, 178] on icon at bounding box center [228, 100] width 457 height 200
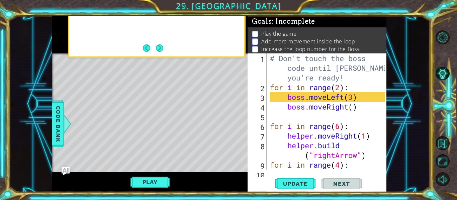
click at [156, 45] on button "Next" at bounding box center [159, 47] width 7 height 7
click at [156, 45] on div at bounding box center [149, 34] width 195 height 37
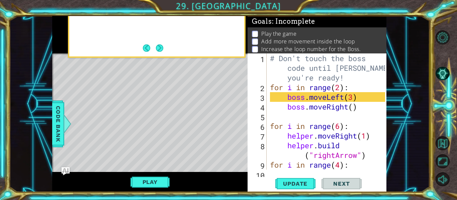
click at [156, 45] on div at bounding box center [149, 34] width 195 height 37
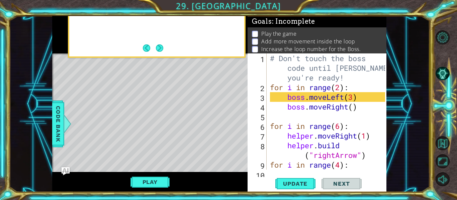
click at [156, 45] on div at bounding box center [149, 34] width 195 height 37
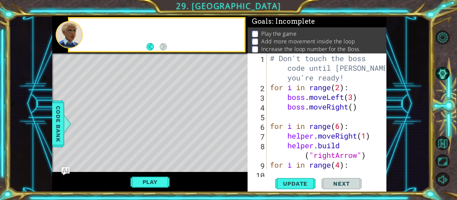
click at [352, 108] on div "# Don't touch the boss code until [PERSON_NAME] says you're ready! for i in ran…" at bounding box center [328, 130] width 120 height 155
click at [352, 100] on div "# Don't touch the boss code until [PERSON_NAME] says you're ready! for i in ran…" at bounding box center [328, 130] width 120 height 155
type textarea "boss.moveLeft(10)"
click at [292, 184] on span "Update" at bounding box center [295, 184] width 38 height 7
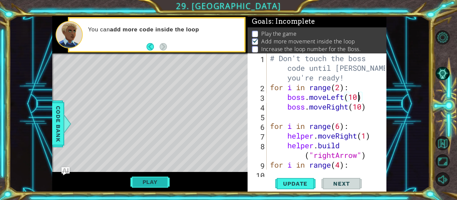
click at [142, 183] on button "Play" at bounding box center [149, 182] width 39 height 13
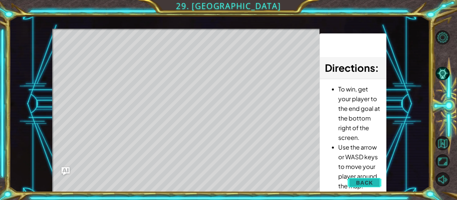
click at [377, 186] on button "Back" at bounding box center [364, 182] width 34 height 13
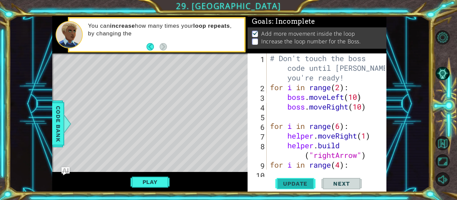
click at [308, 180] on button "Update" at bounding box center [295, 184] width 40 height 14
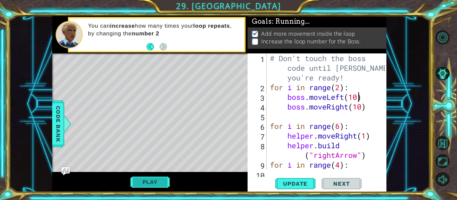
click at [135, 182] on button "Play" at bounding box center [149, 182] width 39 height 13
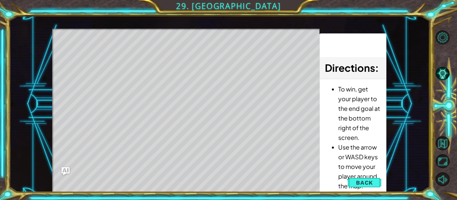
click at [156, 99] on div "Level Map" at bounding box center [206, 127] width 309 height 197
click at [363, 158] on li "Use the arrow or WASD keys to move your player around the map." at bounding box center [359, 166] width 43 height 48
click at [376, 186] on button "Back" at bounding box center [364, 182] width 34 height 13
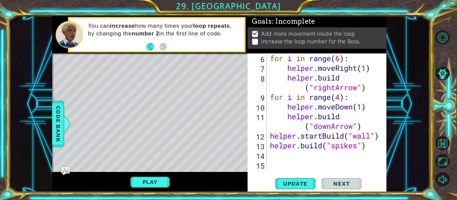
scroll to position [0, 0]
drag, startPoint x: 324, startPoint y: 157, endPoint x: 292, endPoint y: 101, distance: 64.7
click at [292, 101] on div "for i in range ( 6 ) : helper . moveRight ( 1 ) helper . build ( "rightArrow" )…" at bounding box center [328, 121] width 120 height 136
drag, startPoint x: 373, startPoint y: 146, endPoint x: 287, endPoint y: 146, distance: 86.3
click at [287, 146] on div "for i in range ( 6 ) : helper . moveRight ( 1 ) helper . build ( "rightArrow" )…" at bounding box center [328, 121] width 120 height 136
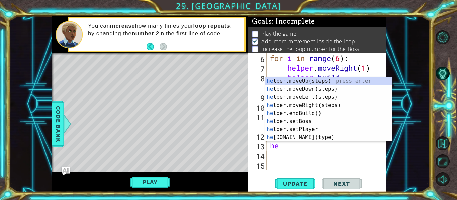
type textarea "h"
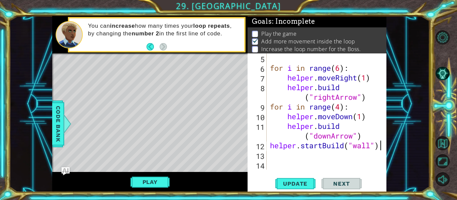
scroll to position [58, 0]
type textarea "h"
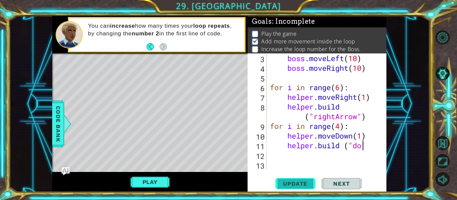
click at [313, 187] on span "Update" at bounding box center [295, 184] width 38 height 7
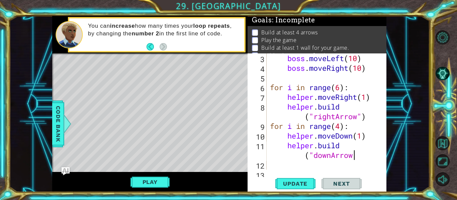
scroll to position [0, 5]
click at [292, 181] on span "Update" at bounding box center [295, 184] width 38 height 7
click at [155, 182] on button "Play" at bounding box center [149, 182] width 39 height 13
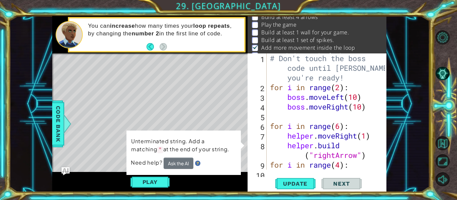
scroll to position [13, 0]
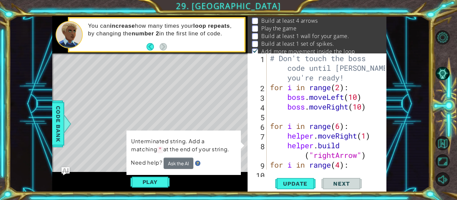
click at [338, 89] on div "# Don't touch the boss code until [PERSON_NAME] says you're ready! for i in ran…" at bounding box center [328, 130] width 120 height 155
click at [342, 89] on div "# Don't touch the boss code until [PERSON_NAME] says you're ready! for i in ran…" at bounding box center [328, 130] width 120 height 155
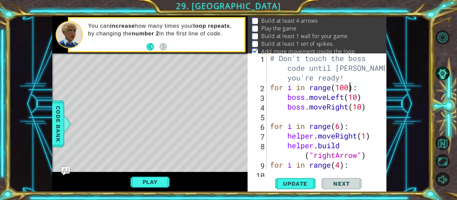
scroll to position [0, 4]
click at [355, 97] on div "# Don't touch the boss code until [PERSON_NAME] says you're ready! for i in ran…" at bounding box center [328, 130] width 120 height 155
click at [360, 99] on div "# Don't touch the boss code until [PERSON_NAME] says you're ready! for i in ran…" at bounding box center [328, 130] width 120 height 155
click at [359, 99] on div "# Don't touch the boss code until [PERSON_NAME] says you're ready! for i in ran…" at bounding box center [328, 130] width 120 height 155
click at [363, 107] on div "# Don't touch the boss code until [PERSON_NAME] says you're ready! for i in ran…" at bounding box center [328, 130] width 120 height 155
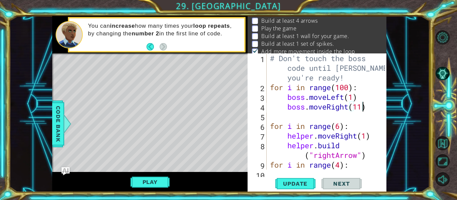
scroll to position [0, 4]
click at [295, 194] on div "1 2 3 4 # Don't touch the boss code until [PERSON_NAME] says you're ready! for …" at bounding box center [228, 100] width 457 height 200
click at [300, 184] on span "Update" at bounding box center [295, 184] width 38 height 7
click at [143, 181] on button "Play" at bounding box center [149, 182] width 39 height 13
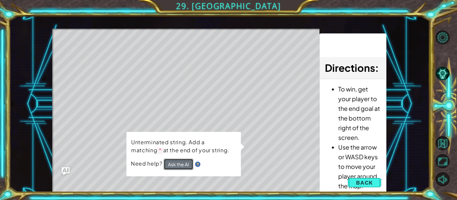
click at [172, 165] on button "Ask the AI" at bounding box center [178, 165] width 30 height 12
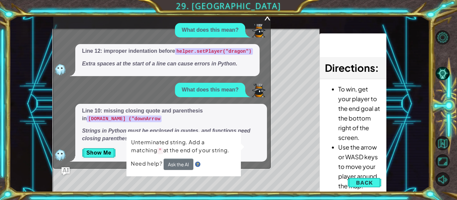
click at [352, 185] on button "Back" at bounding box center [364, 182] width 34 height 13
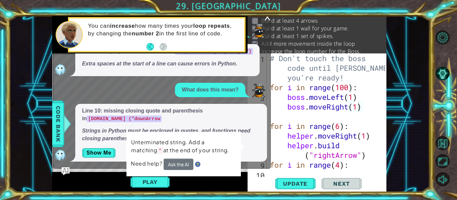
click at [363, 106] on div "# Don't touch the boss code until [PERSON_NAME] says you're ready! for i in ran…" at bounding box center [328, 130] width 120 height 155
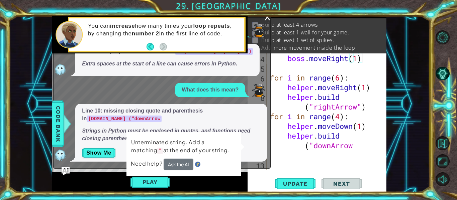
scroll to position [48, 0]
click at [354, 146] on div "boss . moveRight ( 1 ) for i in range ( 6 ) : helper . moveRight ( 1 ) helper .…" at bounding box center [328, 121] width 120 height 136
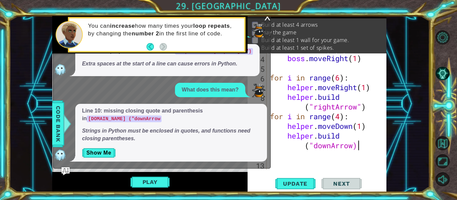
scroll to position [0, 5]
click at [355, 148] on div "boss . moveRight ( 1 ) for i in range ( 6 ) : helper . moveRight ( 1 ) helper .…" at bounding box center [328, 121] width 120 height 136
click at [297, 177] on button "Update" at bounding box center [295, 184] width 40 height 14
click at [162, 178] on button "Play" at bounding box center [149, 182] width 39 height 13
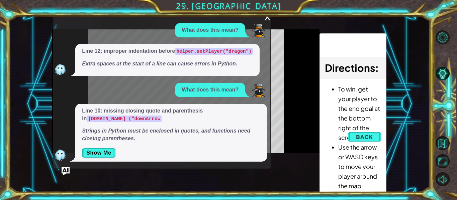
click at [157, 184] on div "helper methods moveLeft(steps) moveRight(steps) moveUp(steps) moveDown(steps) b…" at bounding box center [219, 104] width 334 height 176
click at [266, 18] on div "x" at bounding box center [267, 16] width 6 height 7
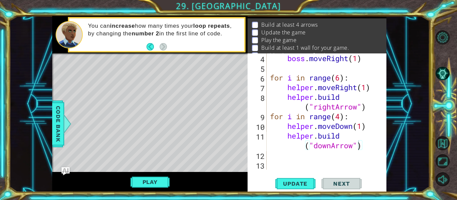
click at [157, 183] on button "Play" at bounding box center [149, 182] width 39 height 13
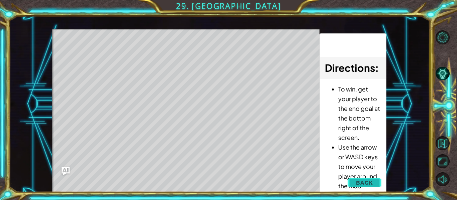
click at [373, 177] on button "Back" at bounding box center [364, 182] width 34 height 13
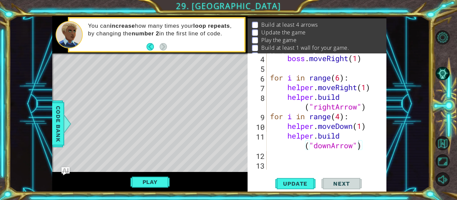
click at [373, 177] on div "Update Next" at bounding box center [318, 184] width 139 height 14
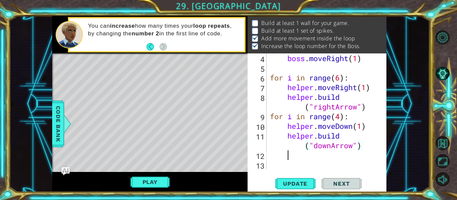
drag, startPoint x: 363, startPoint y: 155, endPoint x: 299, endPoint y: 98, distance: 86.2
click at [299, 98] on div "boss . moveRight ( 1 ) for i in range ( 6 ) : helper . moveRight ( 1 ) helper .…" at bounding box center [328, 121] width 120 height 136
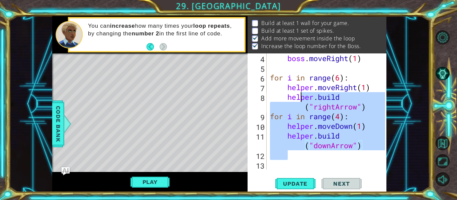
type textarea "for i in range(4):"
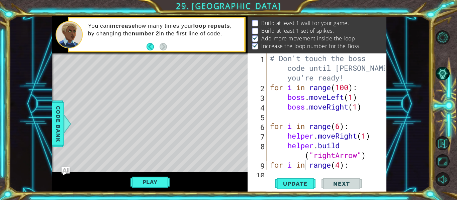
drag, startPoint x: 290, startPoint y: 35, endPoint x: 335, endPoint y: 39, distance: 44.7
click at [335, 39] on p "Add more movement inside the loop" at bounding box center [308, 38] width 94 height 7
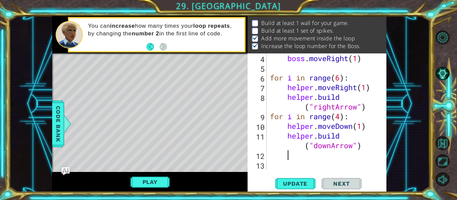
scroll to position [0, 0]
drag, startPoint x: 346, startPoint y: 155, endPoint x: 274, endPoint y: 85, distance: 100.2
click at [271, 82] on div "boss . moveRight ( 1 ) for i in range ( 6 ) : helper . moveRight ( 1 ) helper .…" at bounding box center [328, 121] width 120 height 136
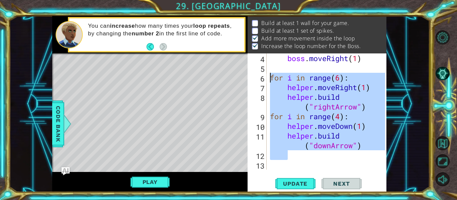
click at [329, 150] on div "boss . moveRight ( 1 ) for i in range ( 6 ) : helper . moveRight ( 1 ) helper .…" at bounding box center [326, 111] width 116 height 116
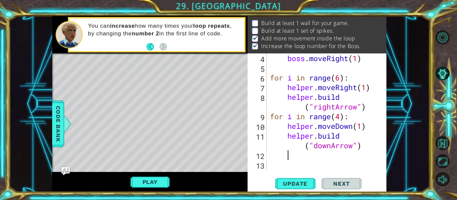
drag, startPoint x: 342, startPoint y: 155, endPoint x: 292, endPoint y: 100, distance: 74.5
click at [291, 96] on div "boss . moveRight ( 1 ) for i in range ( 6 ) : helper . moveRight ( 1 ) helper .…" at bounding box center [328, 121] width 120 height 136
type textarea "[DOMAIN_NAME]("rightArrow") for i in range(4):"
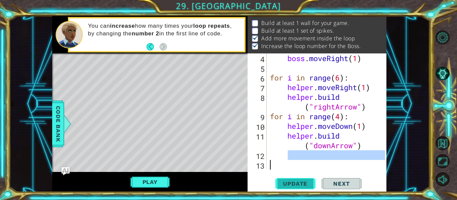
drag, startPoint x: 357, startPoint y: 159, endPoint x: 292, endPoint y: 187, distance: 70.8
click at [292, 187] on div "4 5 6 7 8 9 10 11 12 13 boss . moveRight ( 1 ) for i in range ( 6 ) : helper . …" at bounding box center [316, 122] width 139 height 139
click at [292, 187] on span "Update" at bounding box center [295, 184] width 38 height 7
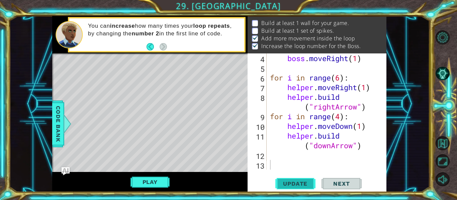
scroll to position [0, 0]
click at [292, 187] on span "Update" at bounding box center [295, 184] width 38 height 7
click at [292, 187] on button "Update" at bounding box center [295, 184] width 40 height 14
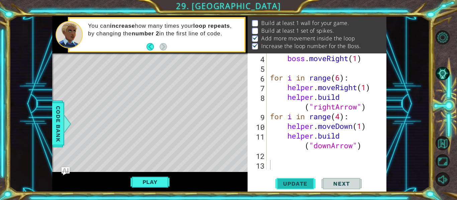
click at [292, 187] on button "Update" at bounding box center [295, 184] width 40 height 14
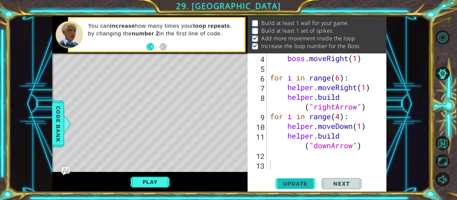
click at [292, 187] on button "Update" at bounding box center [295, 184] width 40 height 14
drag, startPoint x: 268, startPoint y: 177, endPoint x: 190, endPoint y: 177, distance: 78.2
click at [195, 175] on div "1 2 3 4 # Don't touch the boss code until [PERSON_NAME] says you're ready! for …" at bounding box center [219, 104] width 334 height 176
click at [151, 176] on button "Play" at bounding box center [149, 182] width 39 height 13
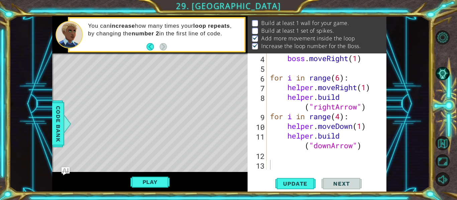
click at [152, 182] on div "helper methods moveLeft(steps) moveRight(steps) moveUp(steps) moveDown(steps) b…" at bounding box center [219, 104] width 334 height 176
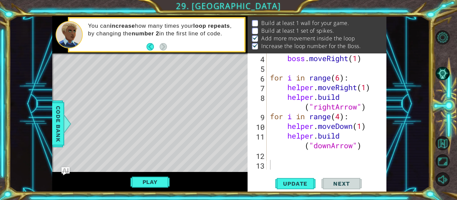
click at [152, 182] on div "helper methods moveLeft(steps) moveRight(steps) moveUp(steps) moveDown(steps) b…" at bounding box center [219, 104] width 334 height 176
click at [152, 180] on div "helper methods moveLeft(steps) moveRight(steps) moveUp(steps) moveDown(steps) b…" at bounding box center [219, 104] width 334 height 176
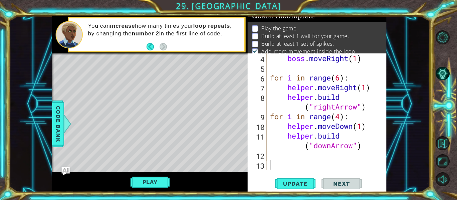
scroll to position [17, 0]
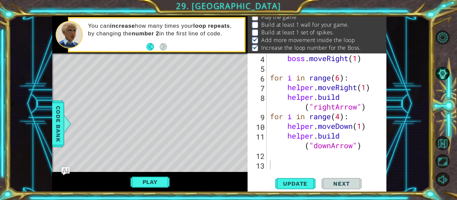
drag, startPoint x: 261, startPoint y: 45, endPoint x: 260, endPoint y: 88, distance: 43.5
click at [260, 88] on div "Goals : Incomplete Play the game Build at least 1 wall for your game. Build at …" at bounding box center [316, 104] width 139 height 176
drag, startPoint x: 260, startPoint y: 88, endPoint x: 445, endPoint y: 74, distance: 185.1
click at [445, 74] on div "1 2 3 4 # Don't touch the boss code until [PERSON_NAME] says you're ready! for …" at bounding box center [228, 100] width 457 height 200
click at [445, 74] on button "AI Hint" at bounding box center [442, 74] width 14 height 14
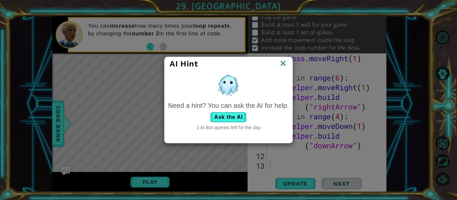
click at [286, 60] on img at bounding box center [282, 64] width 9 height 10
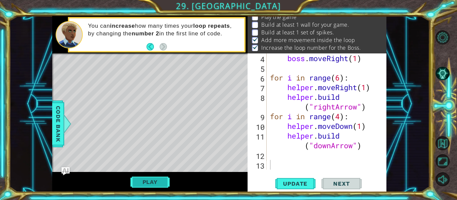
click at [144, 186] on button "Play" at bounding box center [149, 182] width 39 height 13
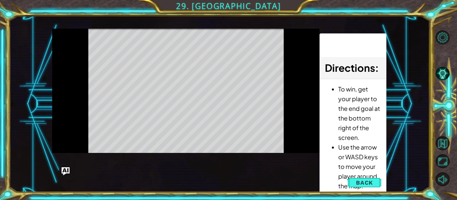
click at [118, 50] on div "Level Map" at bounding box center [206, 127] width 309 height 197
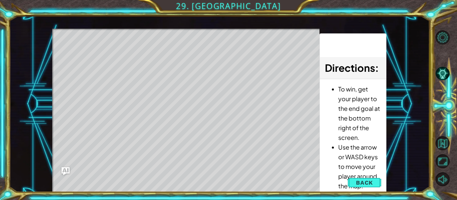
drag, startPoint x: 92, startPoint y: 52, endPoint x: 102, endPoint y: 50, distance: 10.8
click at [130, 54] on div "Level Map" at bounding box center [206, 127] width 309 height 197
click at [140, 57] on div "Level Map" at bounding box center [206, 127] width 309 height 197
click at [366, 180] on span "Back" at bounding box center [364, 183] width 17 height 7
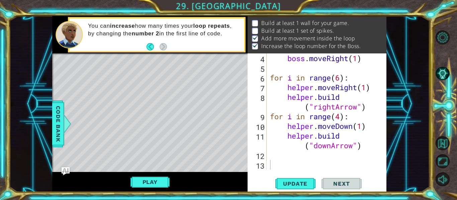
scroll to position [5, 0]
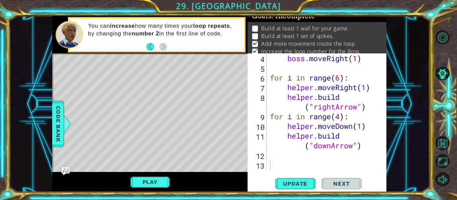
drag, startPoint x: 78, startPoint y: 67, endPoint x: 91, endPoint y: 74, distance: 15.0
click at [91, 74] on div "Level Map" at bounding box center [206, 151] width 309 height 197
click at [149, 46] on button "Back" at bounding box center [152, 46] width 13 height 7
click at [149, 46] on div "You can increase how many times your loop repeats , by changing the number 2 in…" at bounding box center [149, 34] width 195 height 37
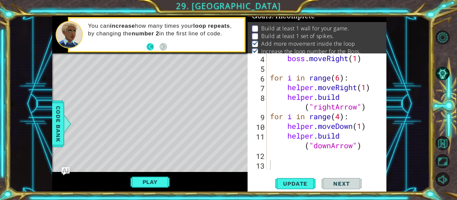
click at [149, 46] on div "You can increase how many times your loop repeats , by changing the number 2 in…" at bounding box center [149, 34] width 195 height 37
click at [164, 45] on div "You can increase how many times your loop repeats , by changing the number 2 in…" at bounding box center [149, 34] width 195 height 37
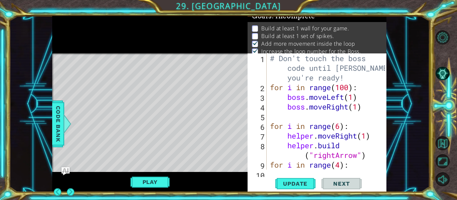
scroll to position [0, 0]
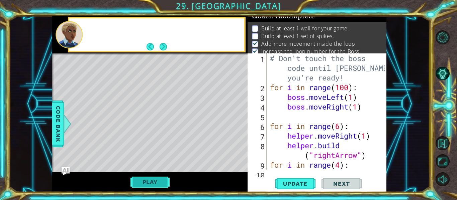
click at [150, 180] on button "Play" at bounding box center [149, 182] width 39 height 13
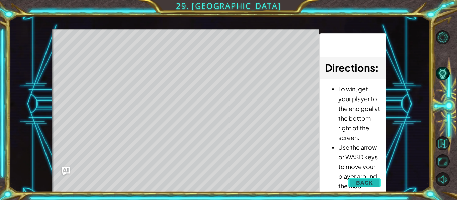
click at [362, 185] on span "Back" at bounding box center [364, 183] width 17 height 7
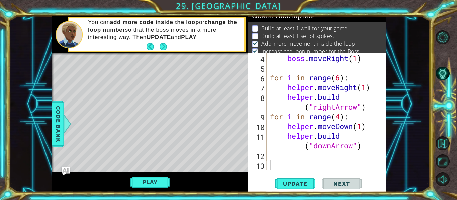
scroll to position [11, 0]
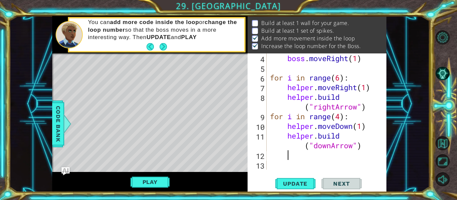
drag, startPoint x: 370, startPoint y: 154, endPoint x: 320, endPoint y: 132, distance: 54.0
click at [277, 90] on div "boss . moveRight ( 1 ) for i in range ( 6 ) : helper . moveRight ( 1 ) helper .…" at bounding box center [328, 121] width 120 height 136
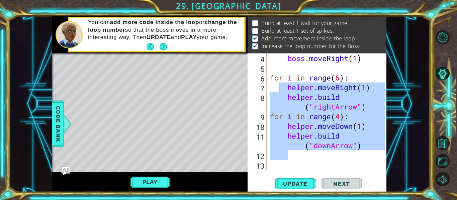
scroll to position [5, 0]
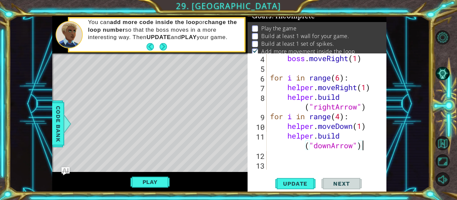
drag, startPoint x: 366, startPoint y: 147, endPoint x: 276, endPoint y: 110, distance: 96.7
click at [272, 59] on div "boss . moveRight ( 1 ) for i in range ( 6 ) : helper . moveRight ( 1 ) helper .…" at bounding box center [328, 121] width 120 height 136
type textarea "boss.moveRight(1)"
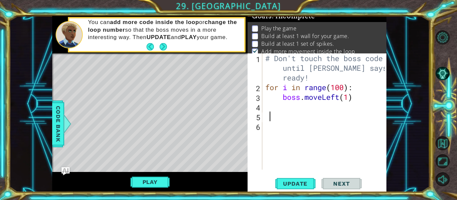
drag, startPoint x: 273, startPoint y: 111, endPoint x: 350, endPoint y: 77, distance: 83.5
click at [350, 54] on div "# Don't touch the boss code until [PERSON_NAME] says you're ready! for i in ran…" at bounding box center [326, 130] width 124 height 155
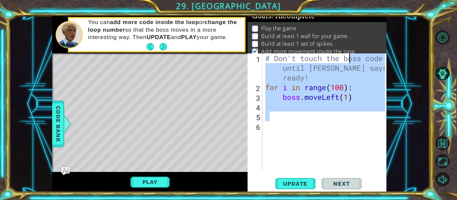
type textarea "# Don't touch the b"
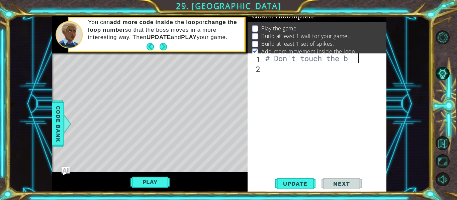
drag, startPoint x: 356, startPoint y: 63, endPoint x: 228, endPoint y: 55, distance: 128.3
click at [228, 55] on div "1 2 3 4 # Don't touch the boss code until [PERSON_NAME] says you're ready! for …" at bounding box center [219, 104] width 334 height 176
click at [167, 180] on button "Play" at bounding box center [149, 182] width 39 height 13
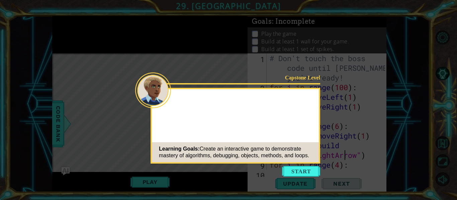
type textarea "for i in range(6):"
click at [294, 172] on button "Start" at bounding box center [301, 171] width 38 height 11
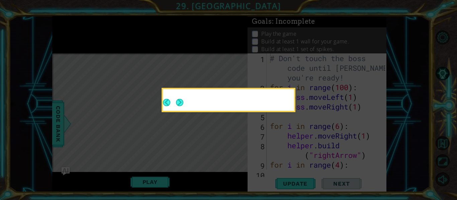
click at [184, 105] on div at bounding box center [228, 101] width 131 height 19
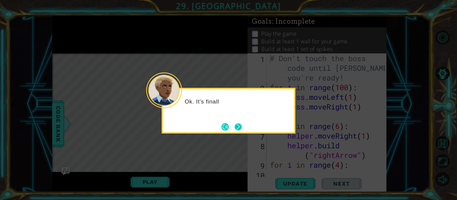
click at [239, 125] on button "Next" at bounding box center [237, 126] width 7 height 7
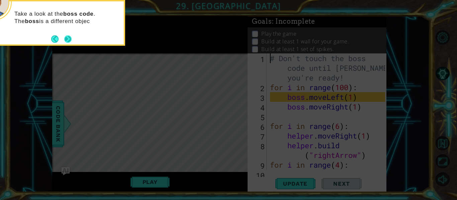
click at [69, 38] on button "Next" at bounding box center [67, 38] width 7 height 7
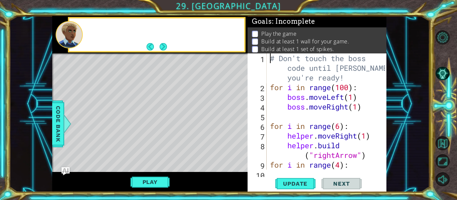
click at [69, 38] on div at bounding box center [68, 34] width 27 height 27
click at [165, 48] on button "Next" at bounding box center [163, 46] width 8 height 8
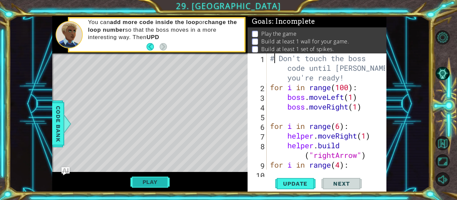
click at [146, 181] on button "Play" at bounding box center [149, 182] width 39 height 13
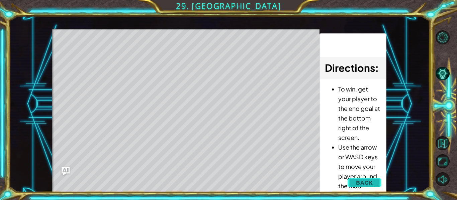
click at [363, 185] on span "Back" at bounding box center [364, 183] width 17 height 7
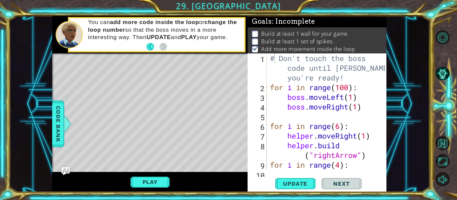
scroll to position [11, 0]
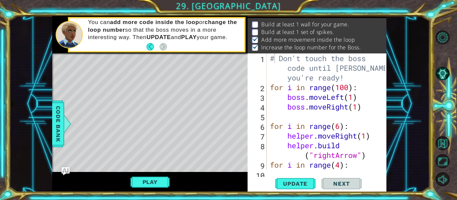
click at [354, 98] on div "# Don't touch the boss code until [PERSON_NAME] says you're ready! for i in ran…" at bounding box center [328, 130] width 120 height 155
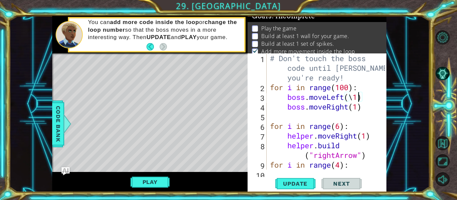
scroll to position [0, 4]
click at [360, 108] on div "# Don't touch the boss code until Vega says you're ready! for i in range ( 100 …" at bounding box center [328, 130] width 120 height 155
click at [356, 96] on div "# Don't touch the boss code until Vega says you're ready! for i in range ( 100 …" at bounding box center [328, 130] width 120 height 155
click at [353, 97] on div "# Don't touch the boss code until Vega says you're ready! for i in range ( 100 …" at bounding box center [328, 130] width 120 height 155
type textarea "boss.moveLeft(10)"
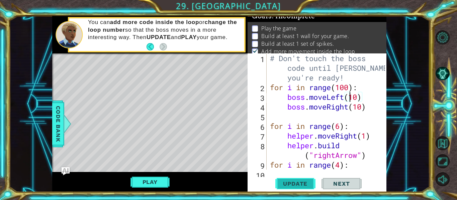
click at [290, 185] on span "Update" at bounding box center [295, 184] width 38 height 7
click at [160, 181] on button "Play" at bounding box center [149, 182] width 39 height 13
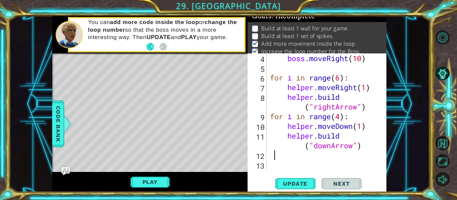
scroll to position [0, 0]
click at [272, 156] on div "boss . moveRight ( 10 ) for i in range ( 6 ) : helper . moveRight ( 1 ) helper …" at bounding box center [328, 121] width 120 height 136
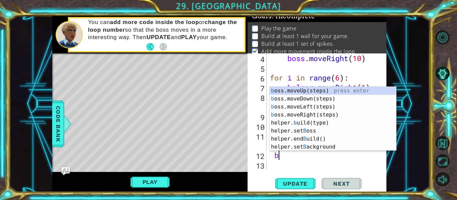
scroll to position [0, 1]
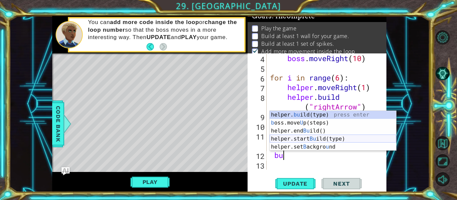
click at [335, 137] on div "helper. bu ild(type) press enter b oss.move U p(steps) press enter helper.end B…" at bounding box center [332, 139] width 126 height 56
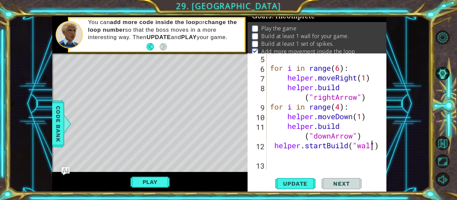
scroll to position [0, 5]
click at [301, 159] on div "for i in range ( 6 ) : helper . moveRight ( 1 ) helper . build ( "rightArrow" )…" at bounding box center [328, 121] width 120 height 136
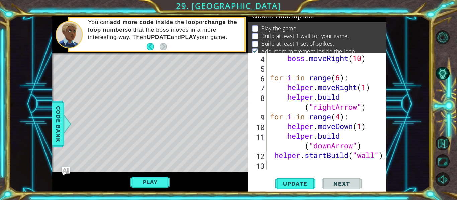
scroll to position [0, 5]
type textarea "helper.startBuild("wall")"
click at [274, 168] on div "boss . moveRight ( 10 ) for i in range ( 6 ) : helper . moveRight ( 1 ) helper …" at bounding box center [328, 121] width 120 height 136
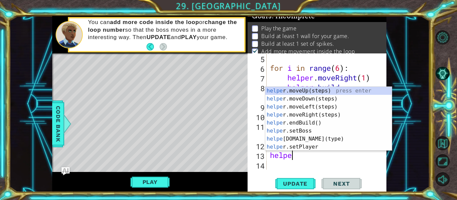
scroll to position [0, 1]
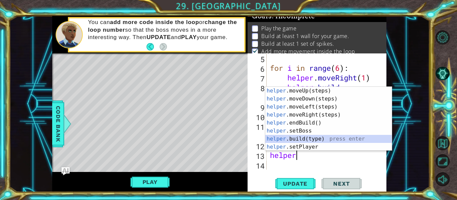
click at [331, 137] on div "helper .moveUp(steps) press enter helper .moveDown(steps) press enter helper .m…" at bounding box center [328, 127] width 126 height 80
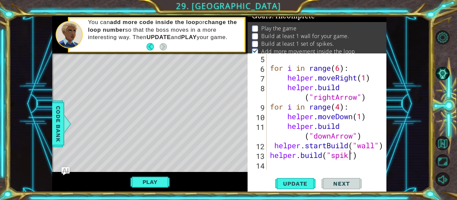
scroll to position [0, 4]
click at [287, 184] on span "Update" at bounding box center [295, 184] width 38 height 7
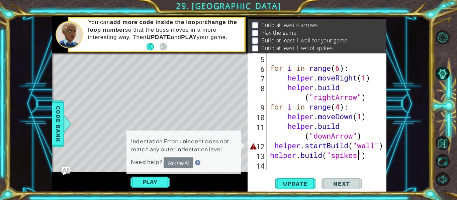
scroll to position [9, 0]
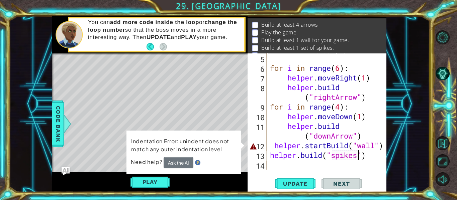
click at [273, 147] on div "for i in range ( 6 ) : helper . moveRight ( 1 ) helper . build ( "rightArrow" )…" at bounding box center [328, 121] width 120 height 136
type textarea "helper.startBuild("wall")"
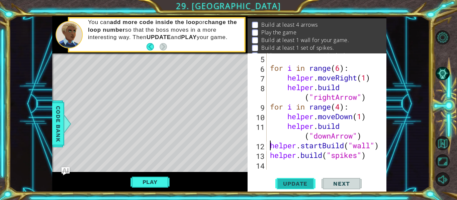
click at [293, 185] on span "Update" at bounding box center [295, 184] width 38 height 7
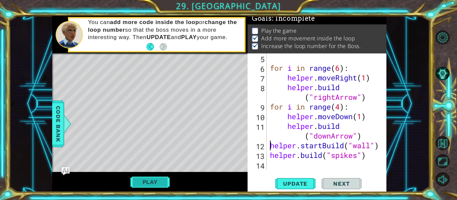
click at [159, 180] on button "Play" at bounding box center [149, 182] width 39 height 13
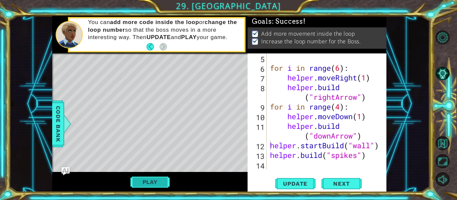
scroll to position [0, 0]
click at [334, 181] on button "Next" at bounding box center [341, 184] width 40 height 14
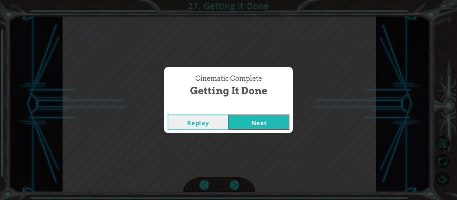
click at [245, 117] on button "Next" at bounding box center [258, 122] width 61 height 15
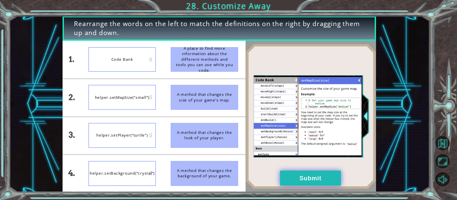
click at [290, 173] on button "Submit" at bounding box center [310, 178] width 61 height 15
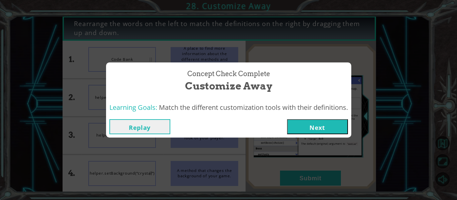
click at [330, 129] on button "Next" at bounding box center [317, 126] width 61 height 15
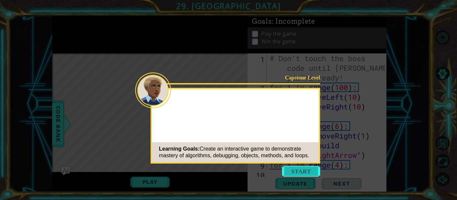
click at [296, 170] on button "Start" at bounding box center [301, 171] width 38 height 11
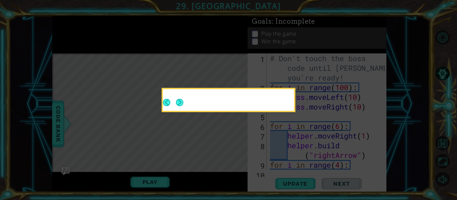
click at [296, 170] on icon at bounding box center [228, 100] width 457 height 200
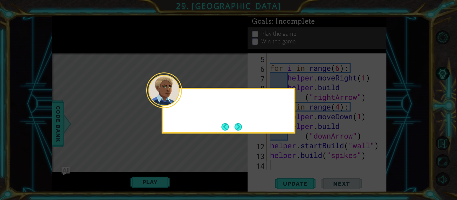
scroll to position [58, 0]
click at [238, 127] on button "Next" at bounding box center [237, 126] width 7 height 7
click at [239, 127] on button "Next" at bounding box center [237, 126] width 7 height 7
click at [239, 127] on icon at bounding box center [228, 100] width 457 height 200
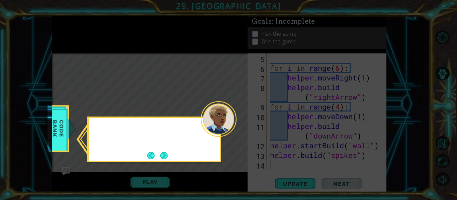
click at [238, 127] on icon at bounding box center [228, 100] width 457 height 200
click at [166, 152] on footer at bounding box center [157, 156] width 20 height 10
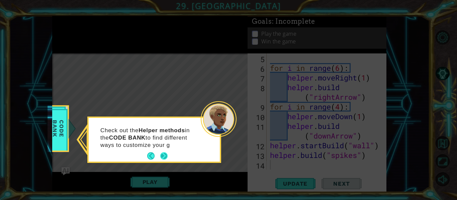
click at [166, 152] on footer at bounding box center [157, 156] width 20 height 10
click at [165, 152] on button "Next" at bounding box center [163, 155] width 7 height 7
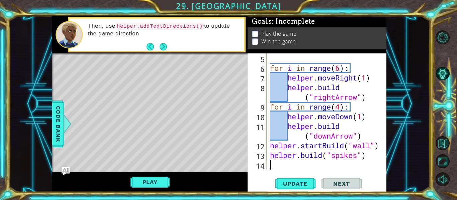
click at [290, 163] on div "for i in range ( 6 ) : helper . moveRight ( 1 ) helper . build ( "rightArrow" )…" at bounding box center [328, 121] width 120 height 136
click at [297, 185] on span "Update" at bounding box center [295, 184] width 38 height 7
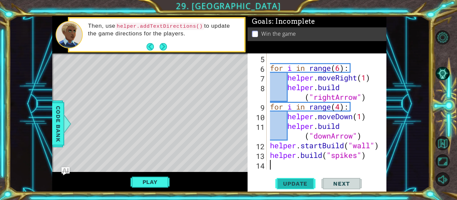
click at [290, 183] on span "Update" at bounding box center [295, 184] width 38 height 7
click at [143, 184] on button "Play" at bounding box center [149, 182] width 39 height 13
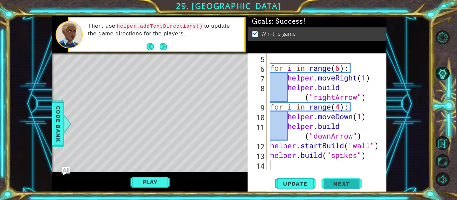
click at [325, 182] on button "Next" at bounding box center [341, 185] width 40 height 14
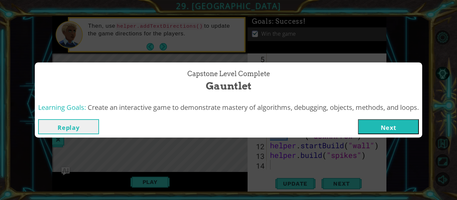
click at [392, 128] on button "Next" at bounding box center [388, 126] width 61 height 15
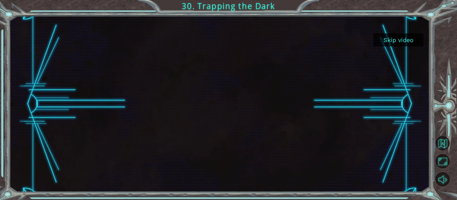
click at [401, 38] on button "Skip video" at bounding box center [398, 39] width 50 height 13
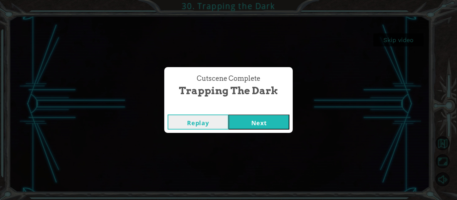
click at [261, 123] on button "Next" at bounding box center [258, 122] width 61 height 15
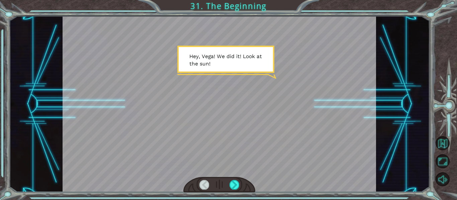
click at [264, 74] on div at bounding box center [220, 104] width 314 height 176
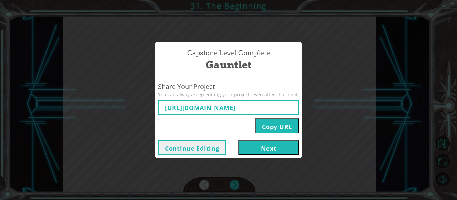
click at [259, 145] on button "Next" at bounding box center [268, 147] width 61 height 15
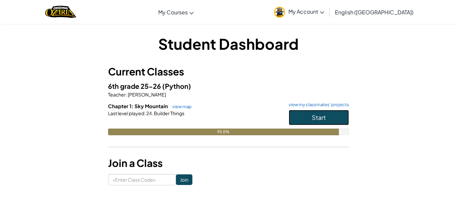
click at [324, 114] on span "Start" at bounding box center [319, 118] width 14 height 8
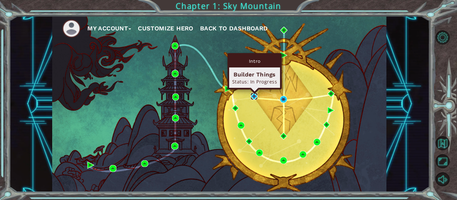
click at [254, 96] on img at bounding box center [253, 96] width 7 height 7
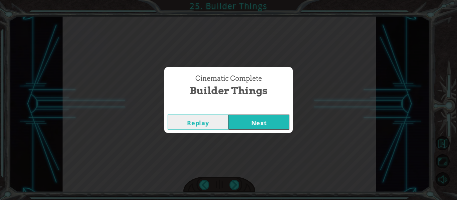
click at [257, 120] on button "Next" at bounding box center [258, 122] width 61 height 15
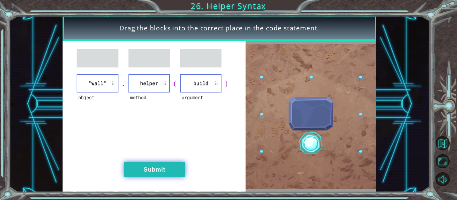
click at [154, 163] on button "Submit" at bounding box center [154, 169] width 61 height 15
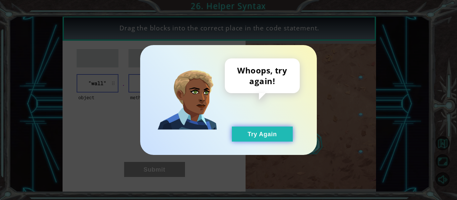
click at [250, 139] on button "Try Again" at bounding box center [262, 134] width 61 height 15
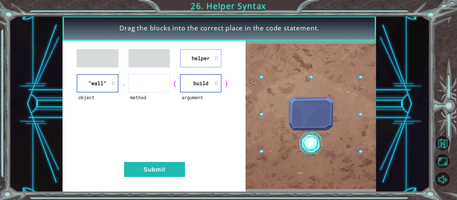
click at [206, 74] on div "helper object "wall" . method ( argument build ) Submit" at bounding box center [154, 116] width 183 height 151
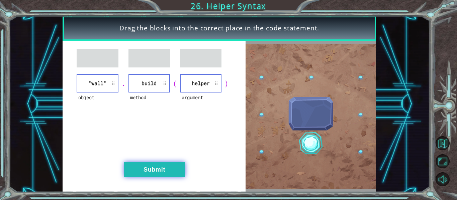
click at [163, 163] on button "Submit" at bounding box center [154, 169] width 61 height 15
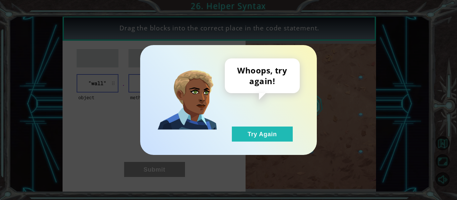
click at [274, 125] on div "Whoops, try again! Try Again" at bounding box center [262, 100] width 75 height 83
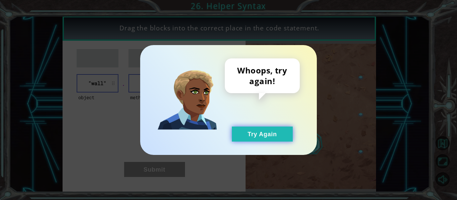
click at [267, 138] on button "Try Again" at bounding box center [262, 134] width 61 height 15
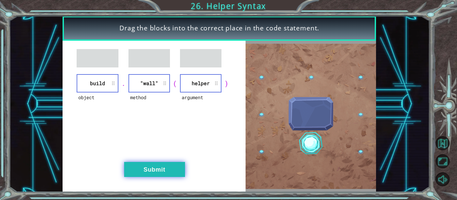
click at [157, 164] on button "Submit" at bounding box center [154, 169] width 61 height 15
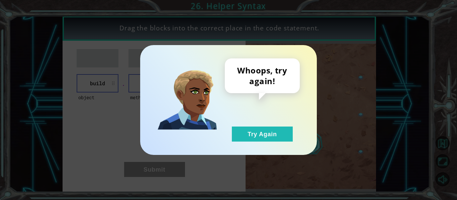
click at [254, 145] on div "Whoops, try again! Try Again" at bounding box center [228, 100] width 177 height 110
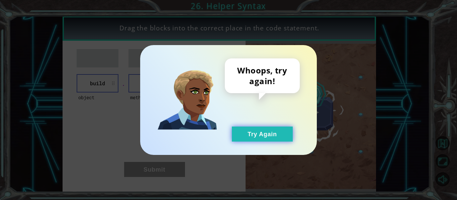
click at [255, 141] on button "Try Again" at bounding box center [262, 134] width 61 height 15
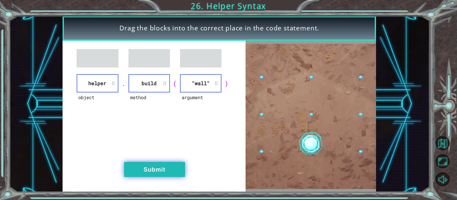
click at [171, 164] on button "Submit" at bounding box center [154, 169] width 61 height 15
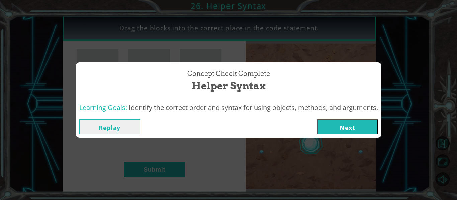
click at [329, 120] on button "Next" at bounding box center [347, 126] width 61 height 15
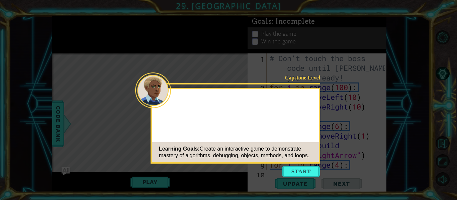
click at [302, 170] on button "Start" at bounding box center [301, 171] width 38 height 11
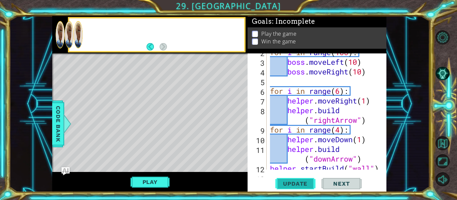
click at [301, 181] on span "Update" at bounding box center [295, 184] width 38 height 7
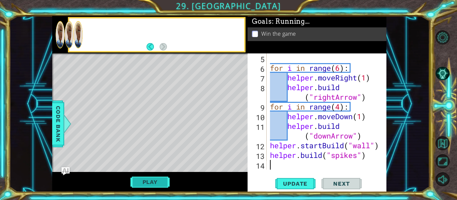
click at [301, 182] on span "Update" at bounding box center [295, 184] width 38 height 7
click at [150, 183] on button "Play" at bounding box center [149, 182] width 39 height 13
